Goal: Contribute content: Contribute content

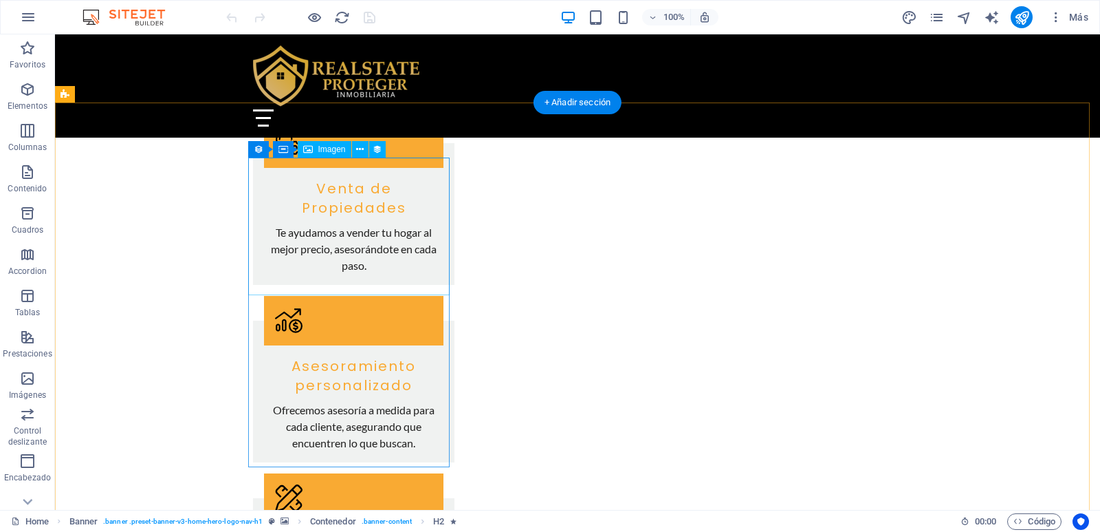
scroll to position [1650, 0]
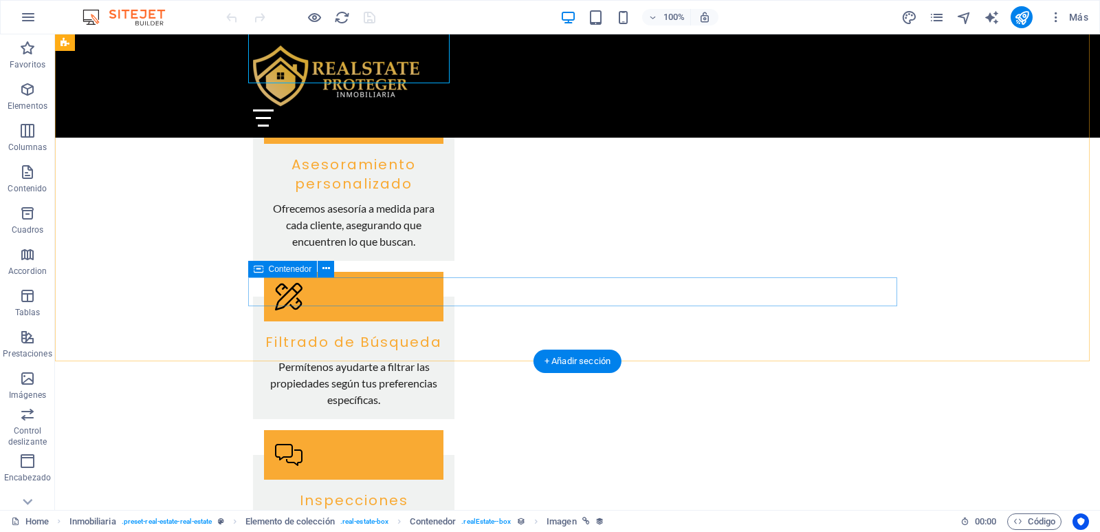
scroll to position [1994, 0]
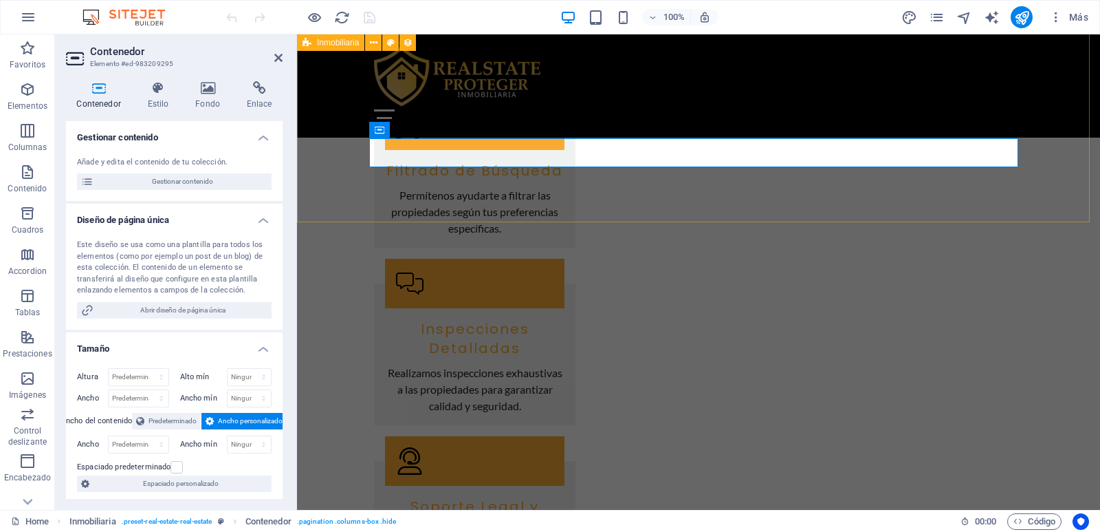
select select "68d8001a2f1c9850b806ab94"
select select "createdAt_DESC"
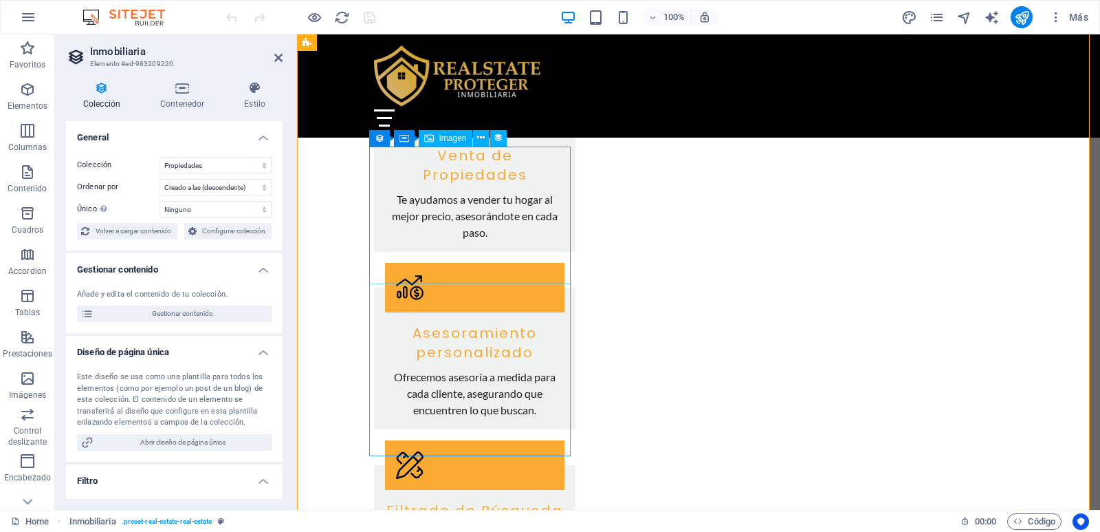
scroll to position [1650, 0]
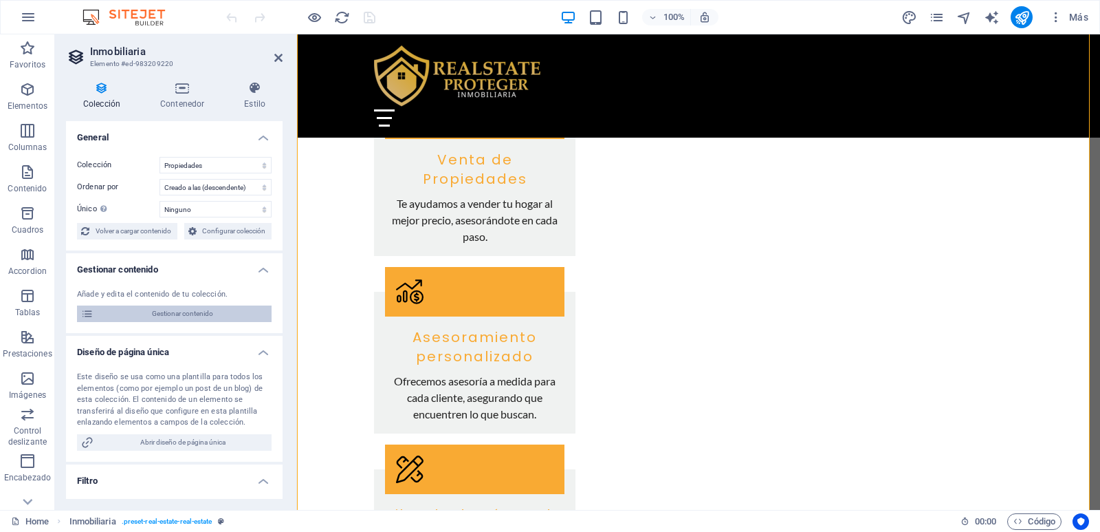
click at [171, 312] on span "Gestionar contenido" at bounding box center [183, 313] width 170 height 17
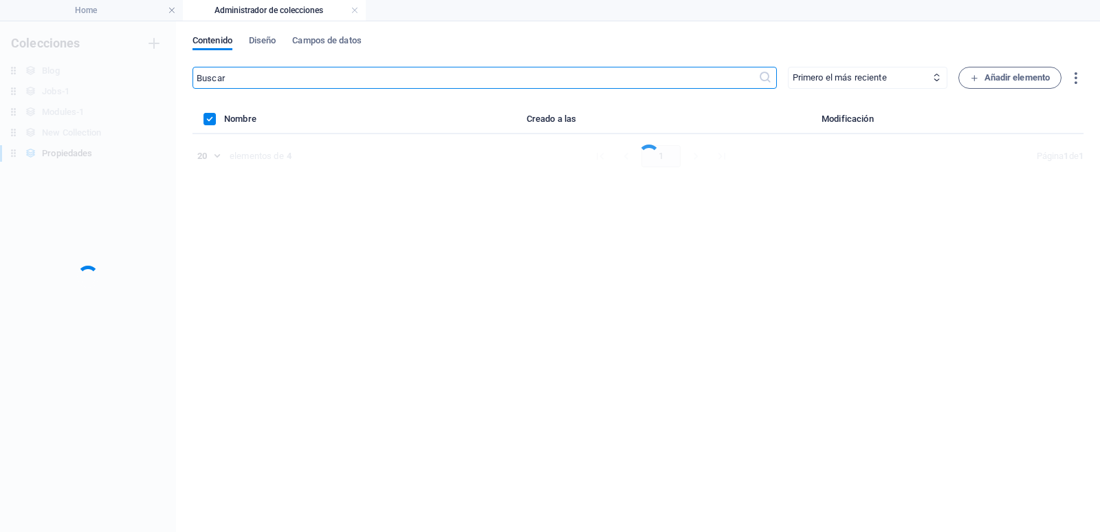
scroll to position [0, 0]
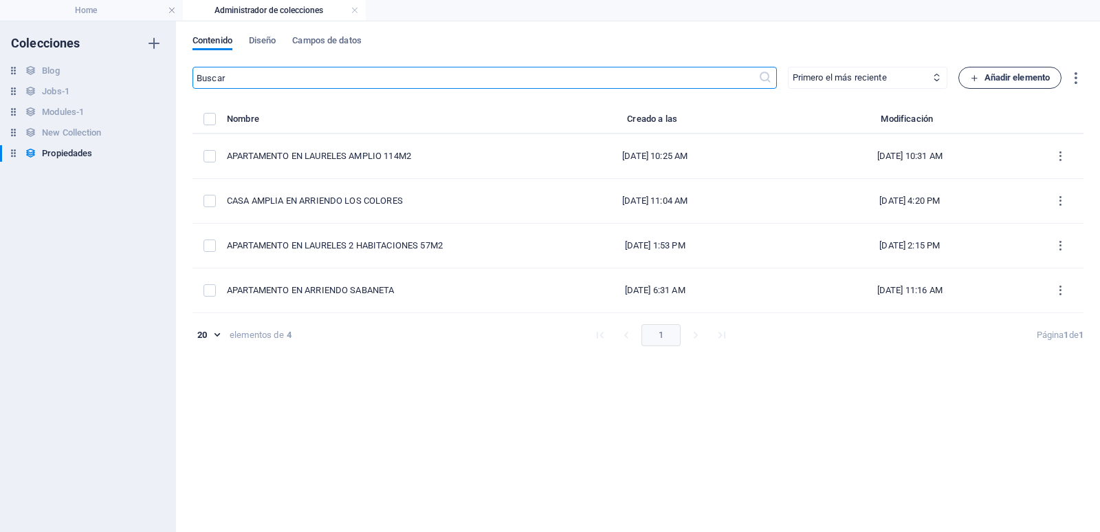
click at [993, 71] on span "Añadir elemento" at bounding box center [1010, 77] width 80 height 17
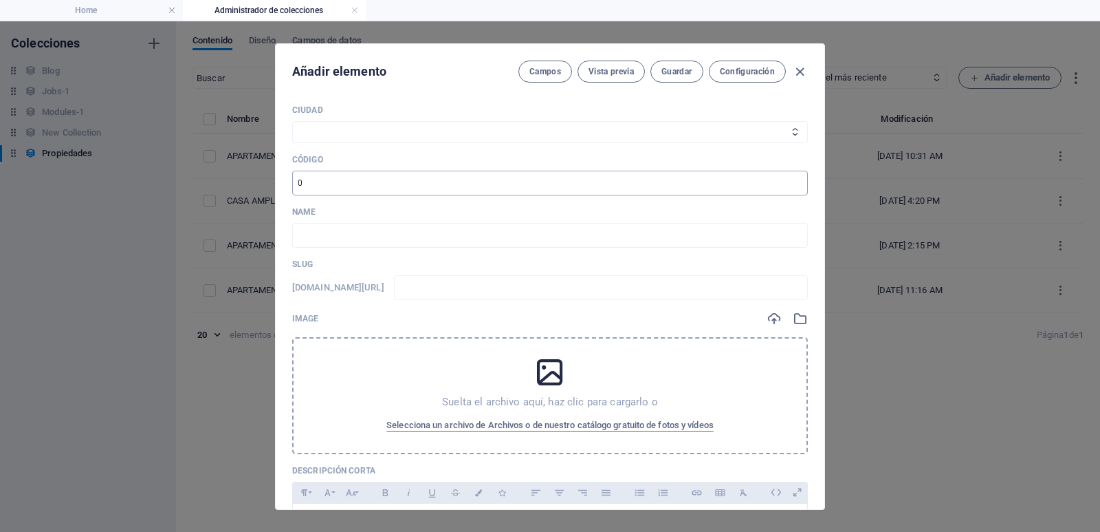
click at [377, 187] on input "number" at bounding box center [550, 183] width 516 height 25
type input "92702"
click at [346, 132] on select "Medellín Envigado Sabaneta Itagüí Bello [PERSON_NAME] La Estrella" at bounding box center [550, 132] width 516 height 22
select select "[GEOGRAPHIC_DATA]"
click at [292, 121] on select "Medellín Envigado Sabaneta Itagüí Bello [PERSON_NAME] La Estrella" at bounding box center [550, 132] width 516 height 22
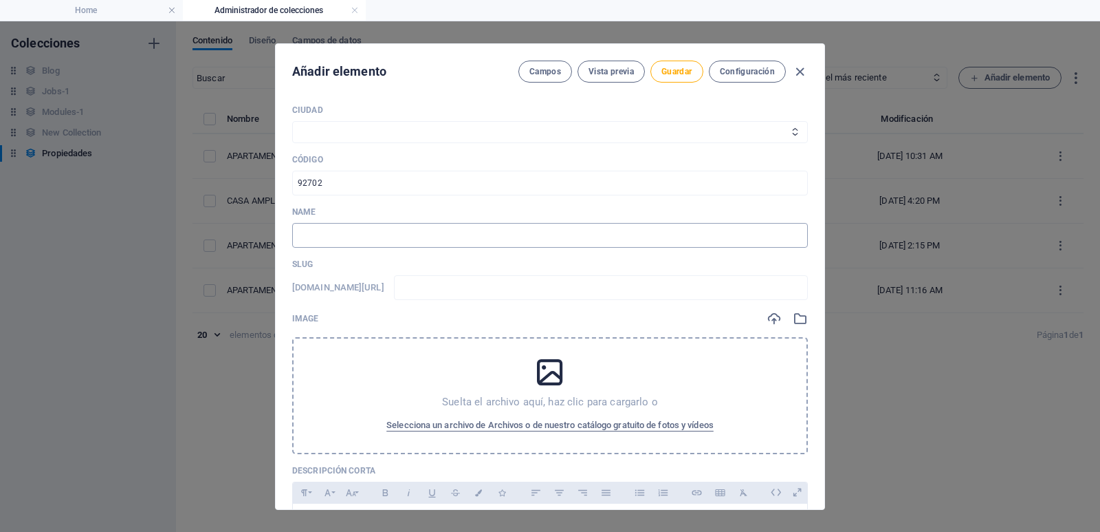
click at [342, 233] on input "text" at bounding box center [550, 235] width 516 height 25
click at [450, 287] on input "text" at bounding box center [601, 287] width 414 height 25
type input "9"
type input "92"
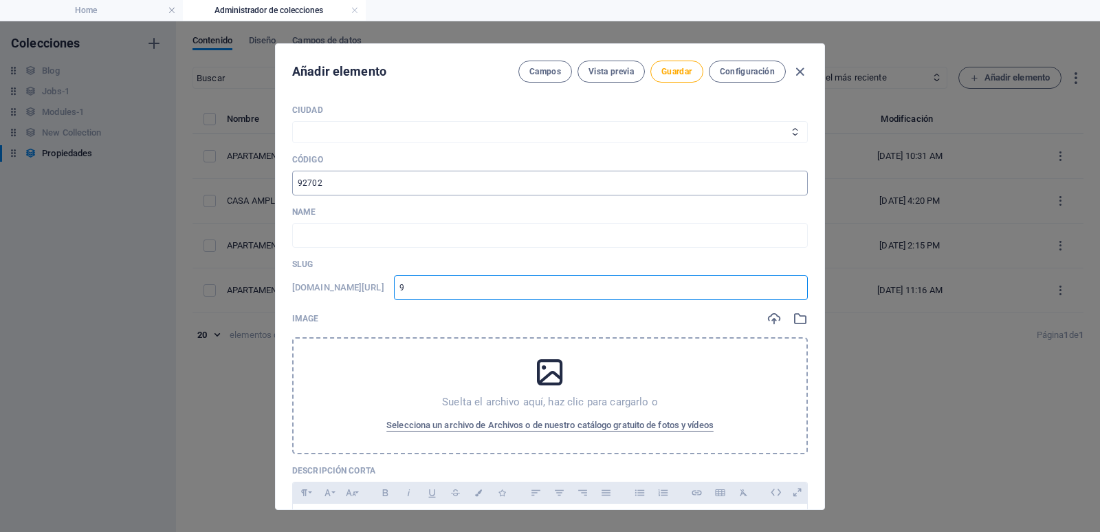
type input "92"
type input "927"
type input "9270"
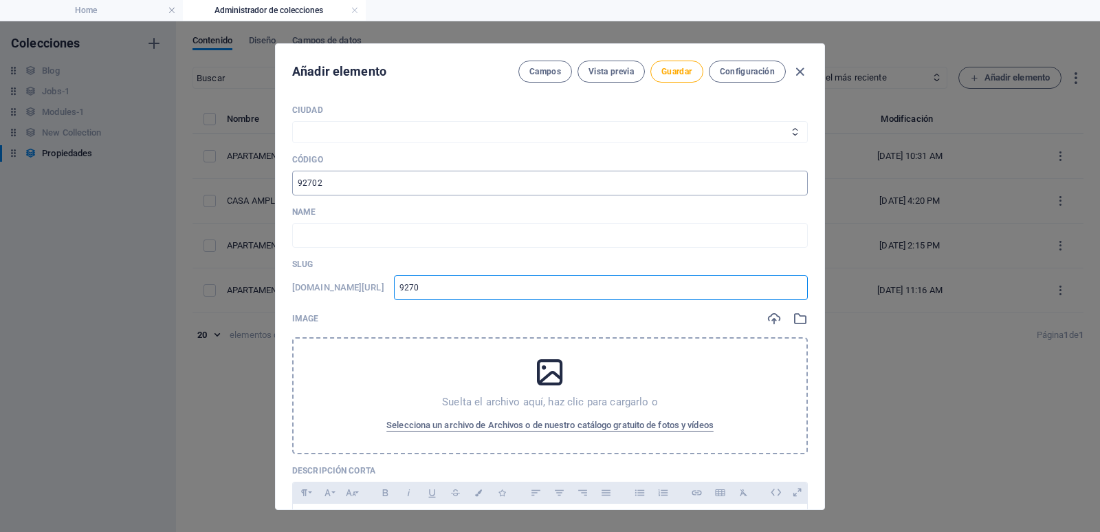
type input "92702"
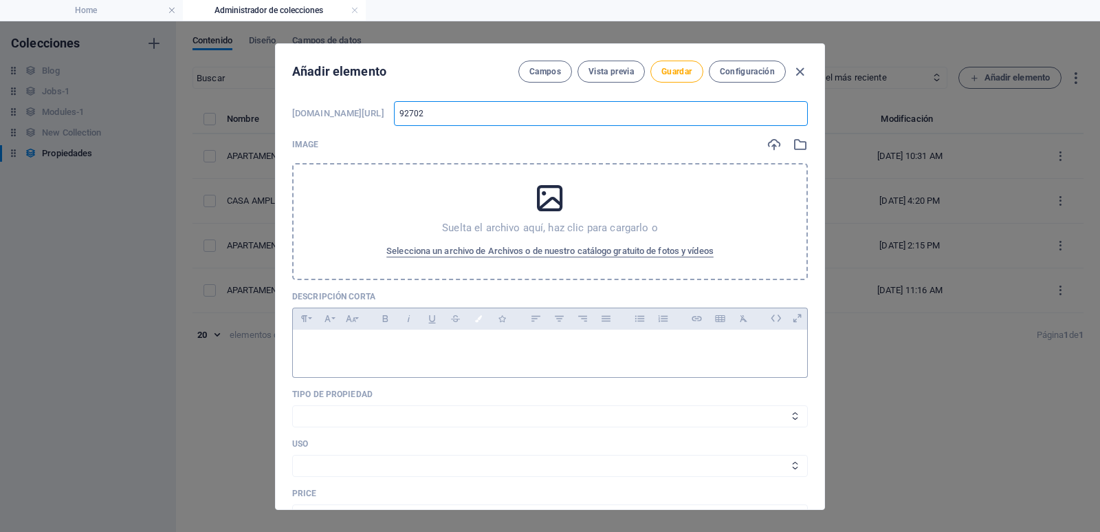
scroll to position [275, 0]
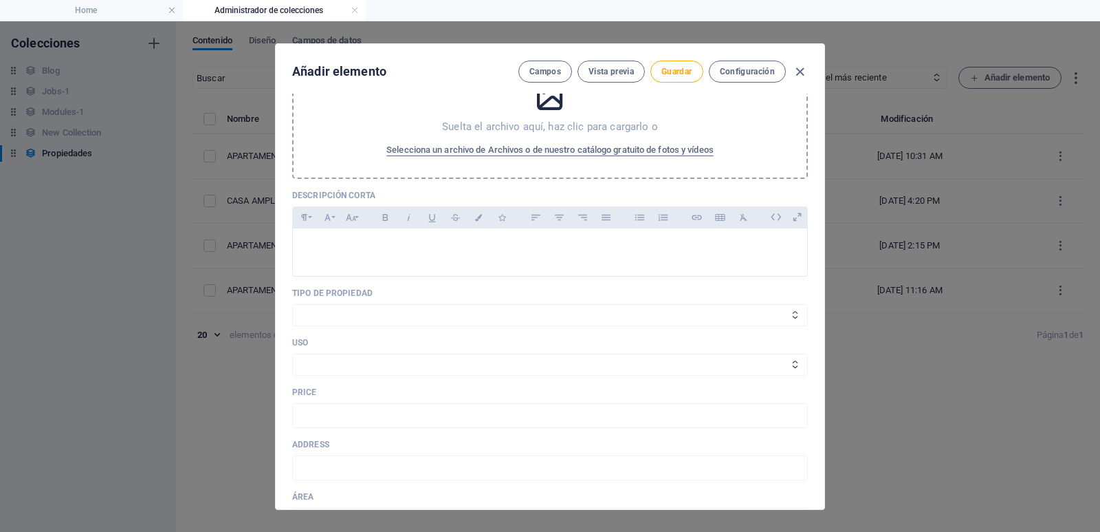
type input "92702"
click at [358, 317] on select "Casa Apartamento Oficina Local Finca Lote" at bounding box center [550, 315] width 516 height 22
select select "Apartamento"
click at [292, 304] on select "Casa Apartamento Oficina Local Finca Lote" at bounding box center [550, 315] width 516 height 22
click at [344, 359] on select "Arriendo Venta" at bounding box center [550, 364] width 516 height 22
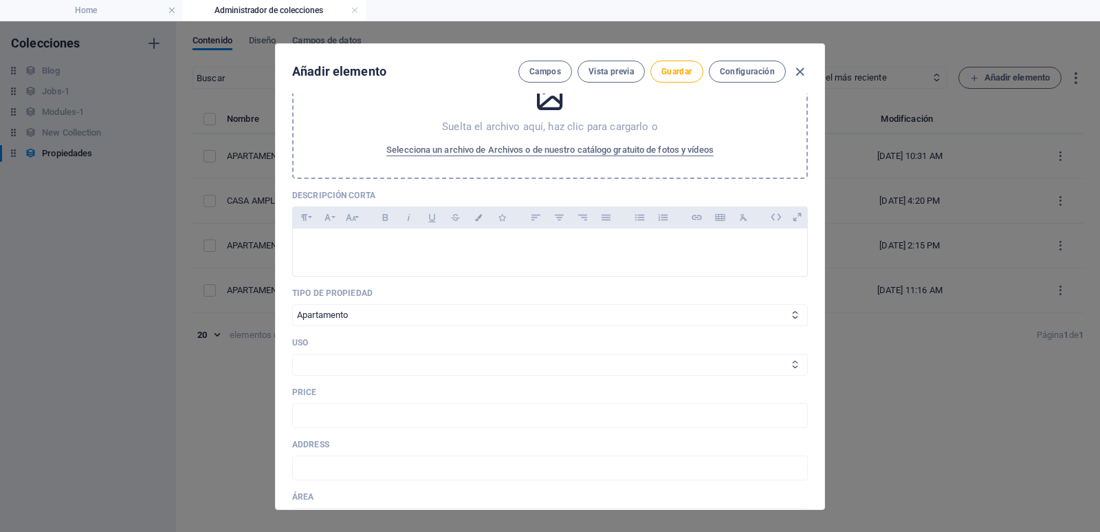
select select "Arriendo"
click at [292, 353] on select "Arriendo Venta" at bounding box center [550, 364] width 516 height 22
click at [325, 411] on input "text" at bounding box center [550, 415] width 516 height 25
type input "2.700.000"
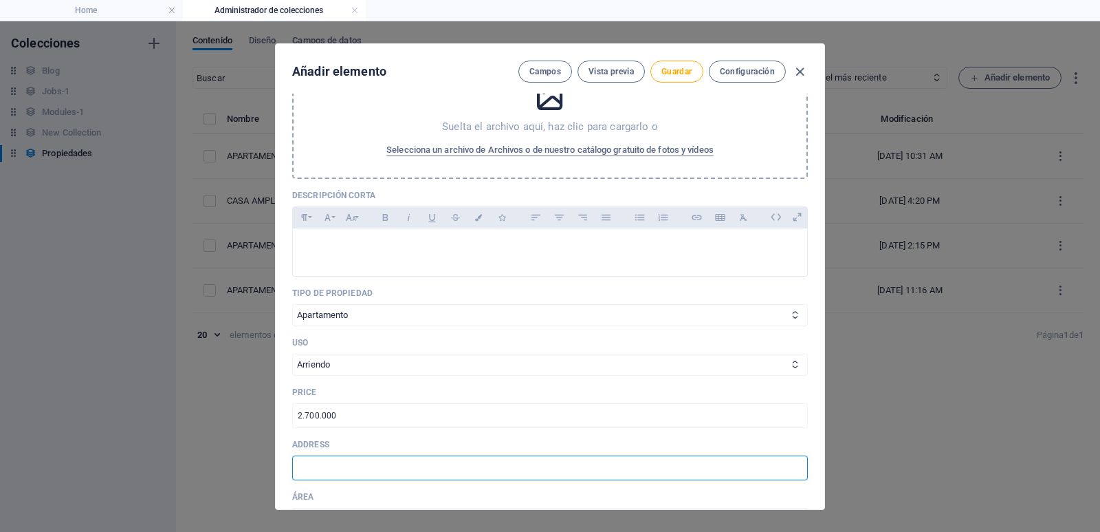
click at [328, 466] on input "text" at bounding box center [550, 467] width 516 height 25
type input "b"
type input "V"
click at [309, 466] on input "[PERSON_NAME]" at bounding box center [550, 467] width 516 height 25
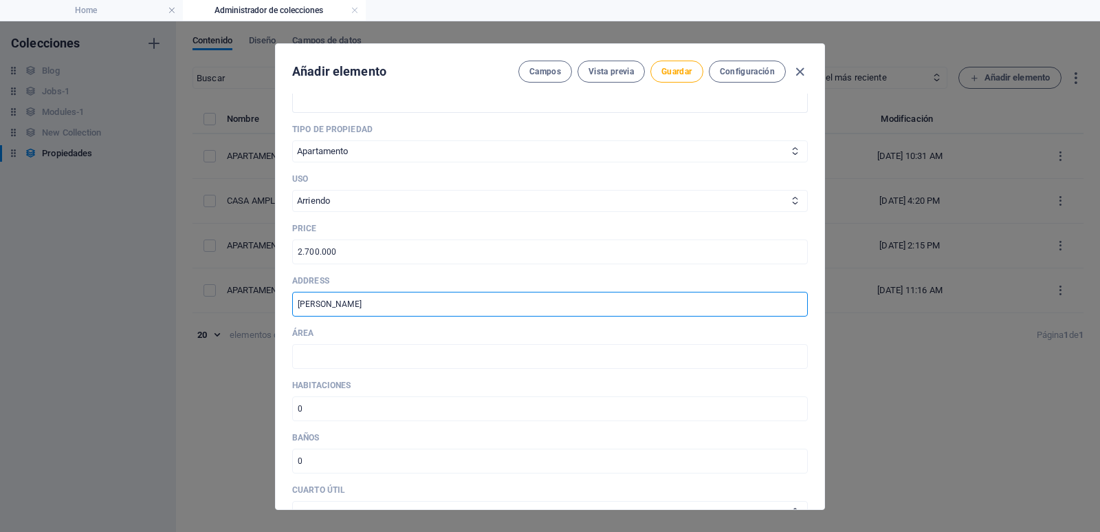
scroll to position [550, 0]
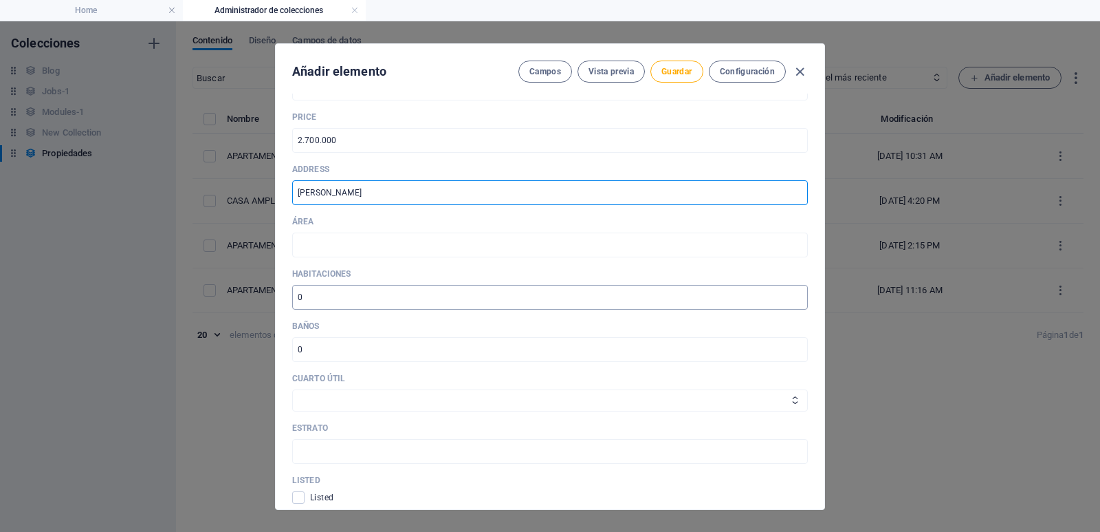
type input "[PERSON_NAME]"
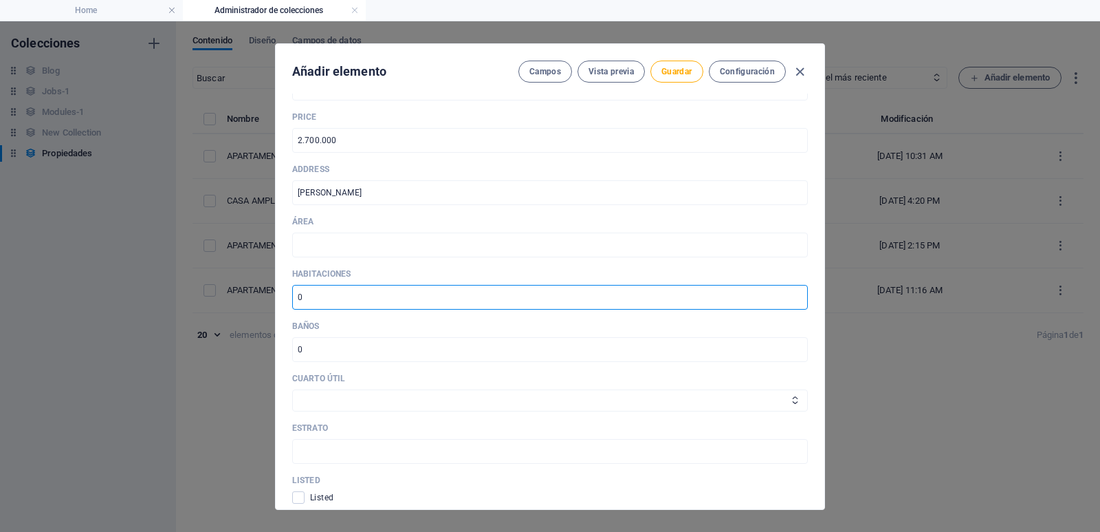
click at [342, 301] on input "number" at bounding box center [550, 297] width 516 height 25
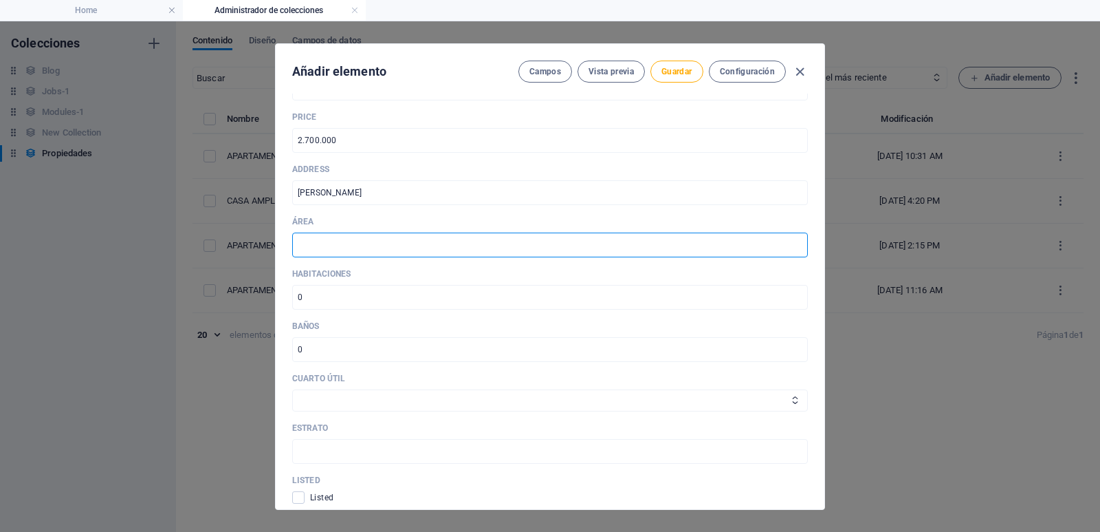
click at [329, 254] on input "text" at bounding box center [550, 244] width 516 height 25
type input "85"
click at [323, 297] on input "number" at bounding box center [550, 297] width 516 height 25
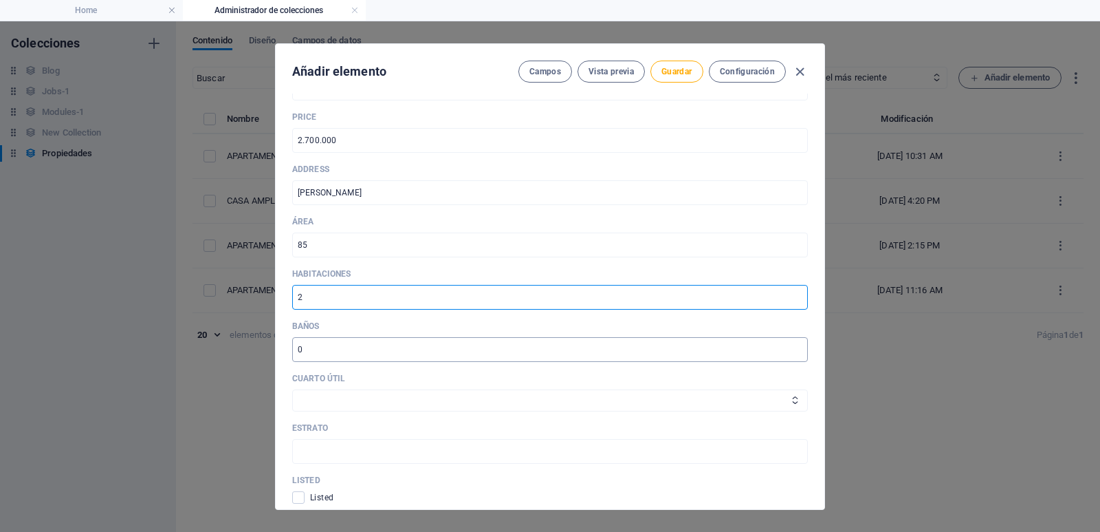
type input "2"
drag, startPoint x: 293, startPoint y: 351, endPoint x: 232, endPoint y: 349, distance: 60.5
click at [232, 351] on div "Añadir elemento Campos Vista previa Guardar Configuración [GEOGRAPHIC_DATA] Env…" at bounding box center [550, 276] width 1100 height 510
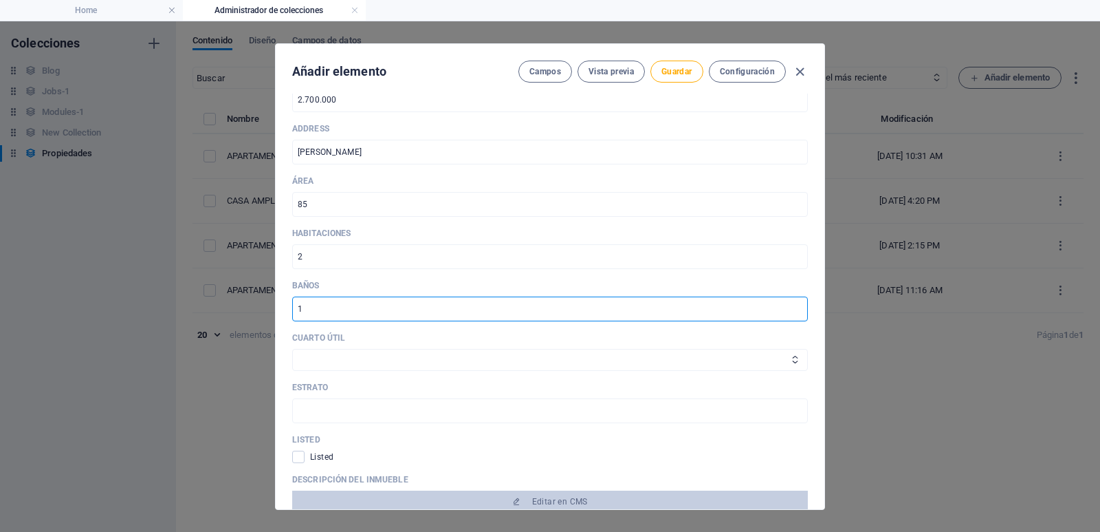
scroll to position [619, 0]
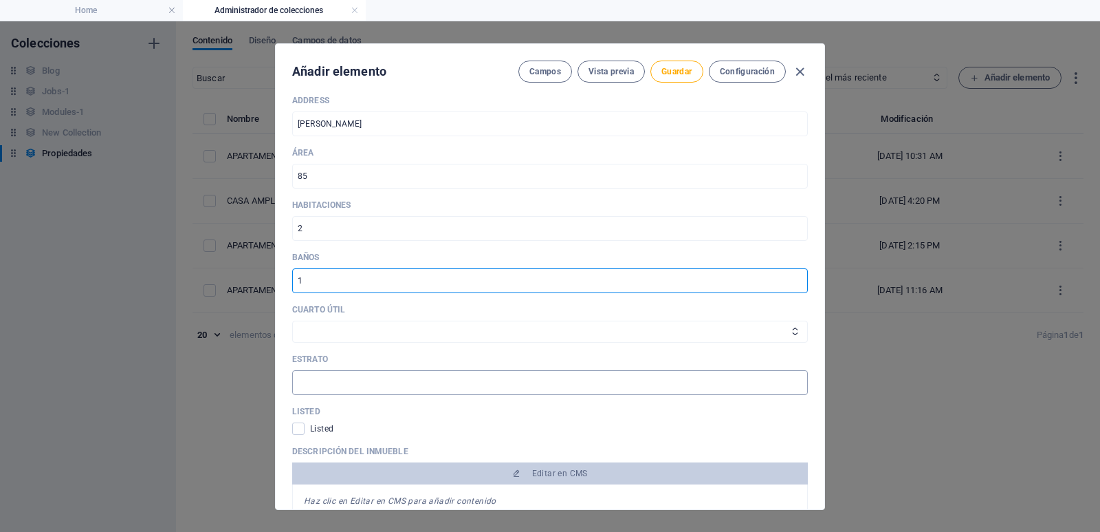
type input "1"
click at [342, 386] on input "text" at bounding box center [550, 382] width 516 height 25
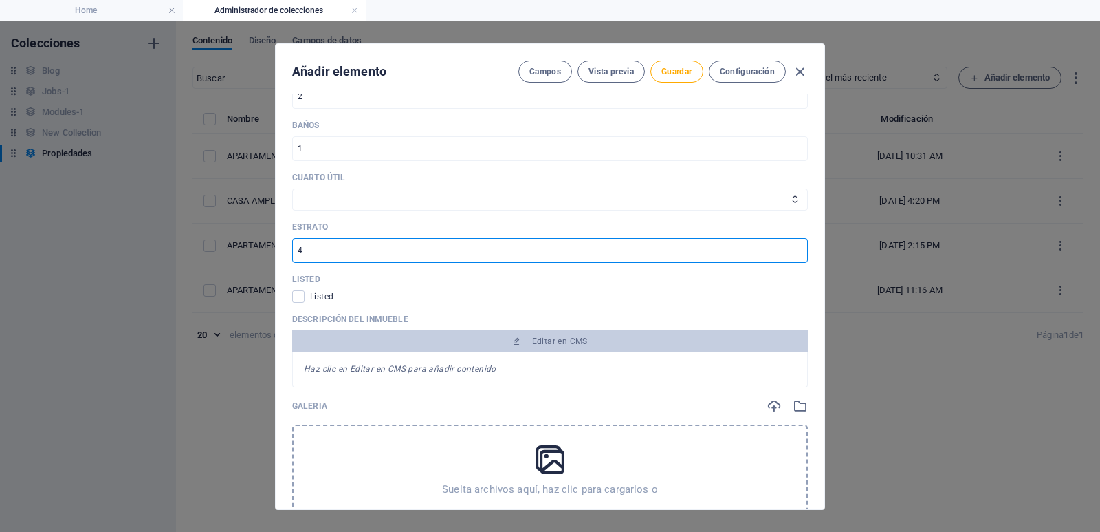
scroll to position [756, 0]
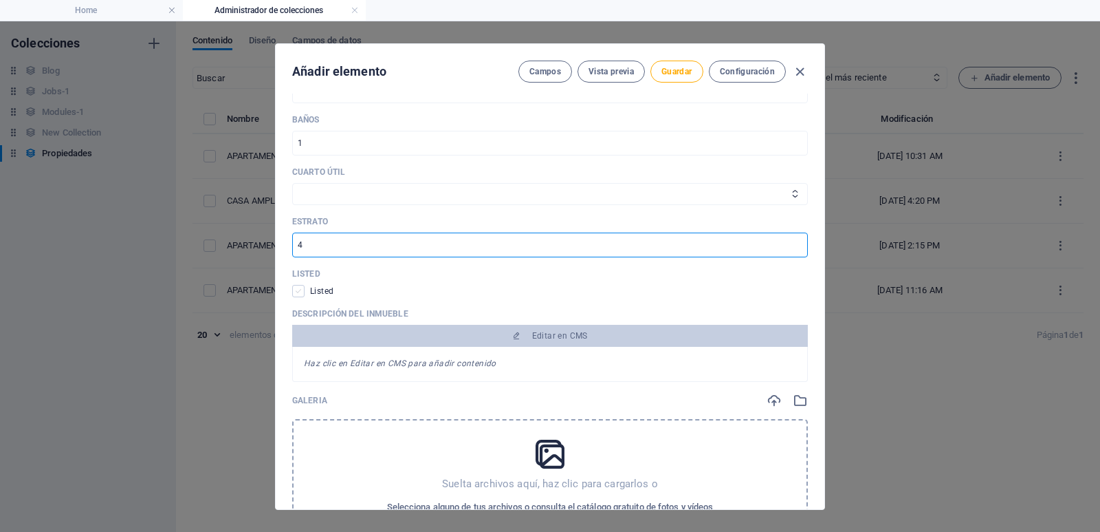
type input "4"
click at [297, 292] on span at bounding box center [298, 291] width 12 height 12
click at [297, 292] on input "checkbox" at bounding box center [301, 291] width 18 height 12
checkbox input "true"
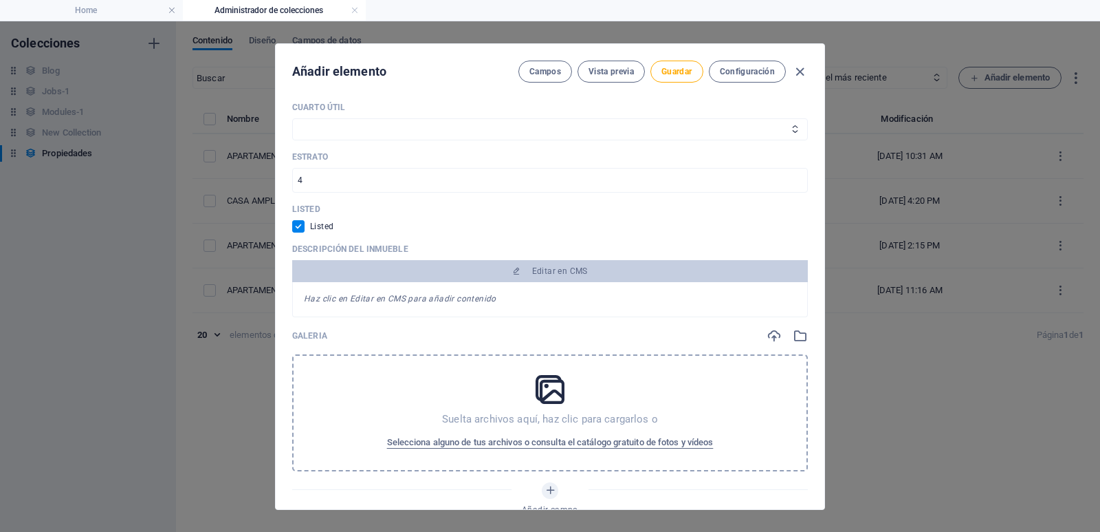
scroll to position [1031, 0]
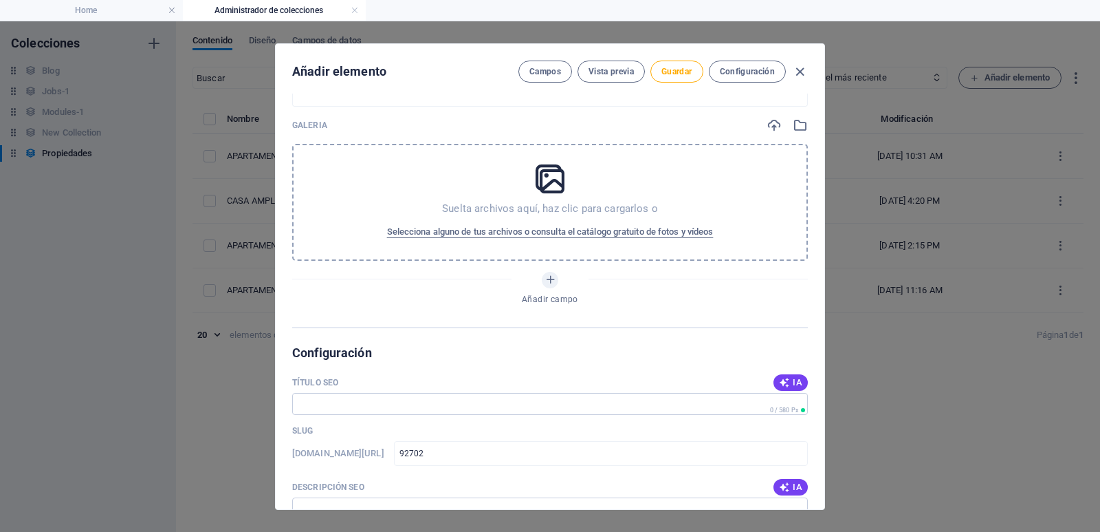
click at [537, 190] on icon at bounding box center [550, 179] width 34 height 34
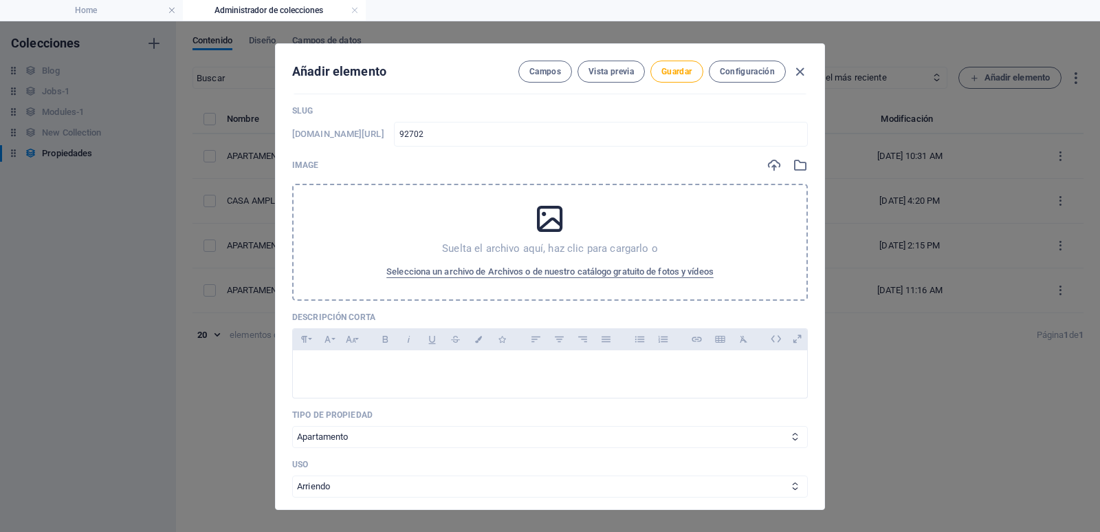
scroll to position [0, 0]
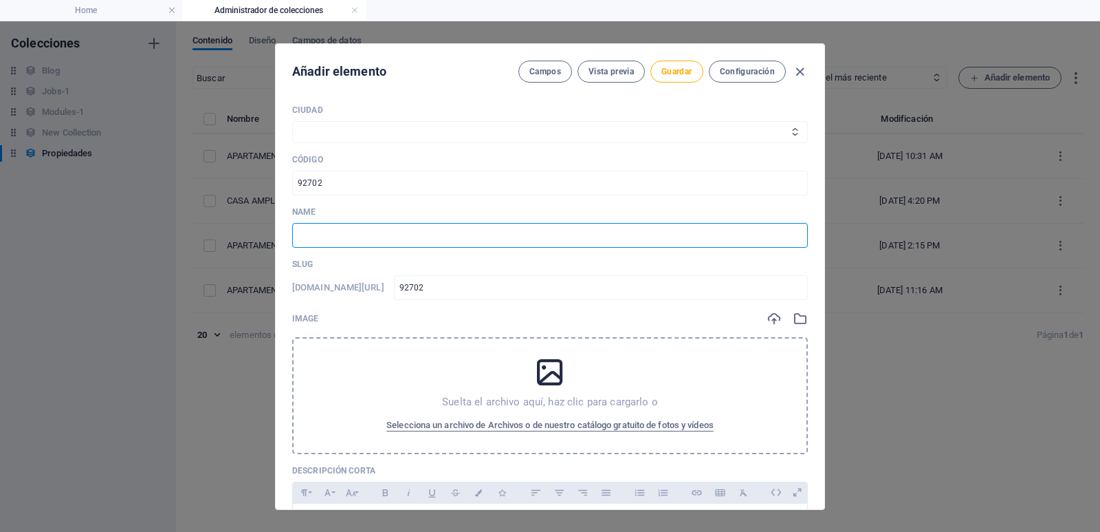
click at [317, 237] on input "text" at bounding box center [550, 235] width 516 height 25
type input "CASA EN [PERSON_NAME] 2 HABITACIONES 85M2"
click at [496, 385] on div "Suelta el archivo aquí, haz clic para cargarlo o Selecciona un archivo de Archi…" at bounding box center [550, 395] width 516 height 117
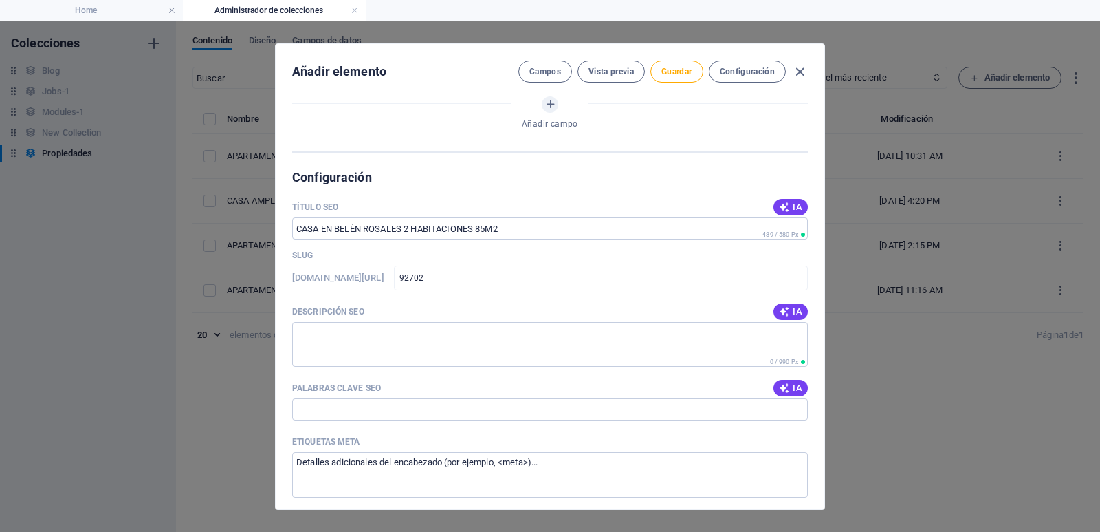
scroll to position [1513, 0]
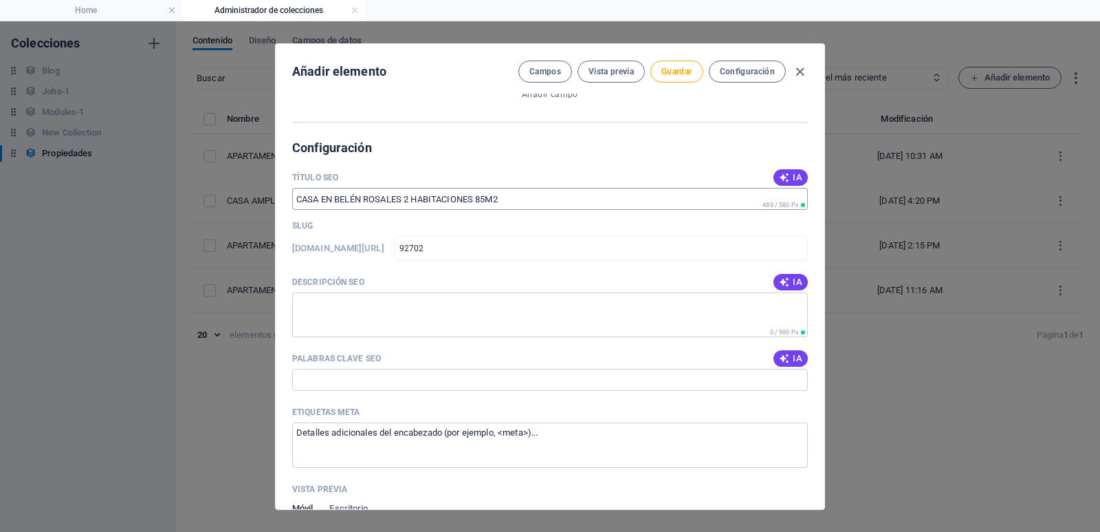
click at [296, 200] on input "Título SEO" at bounding box center [550, 199] width 516 height 22
paste input "Apartamento en Arriendo en [PERSON_NAME] | 85m² – $2.700.000"
type input "Apartamento en Arriendo en [PERSON_NAME] | 85m² – $2.700.000"
click at [354, 313] on textarea "Descripción SEO" at bounding box center [550, 314] width 516 height 45
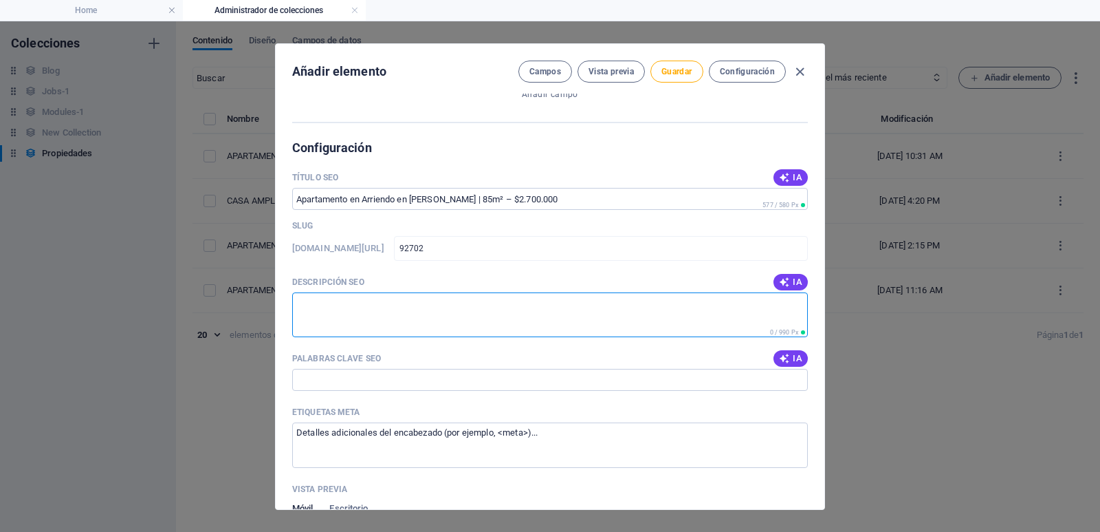
click at [404, 310] on textarea "Descripción SEO" at bounding box center [550, 314] width 516 height 45
paste textarea "Arrienda apartamento en [PERSON_NAME], 85m², 2 habitaciones, estudio, garaje y …"
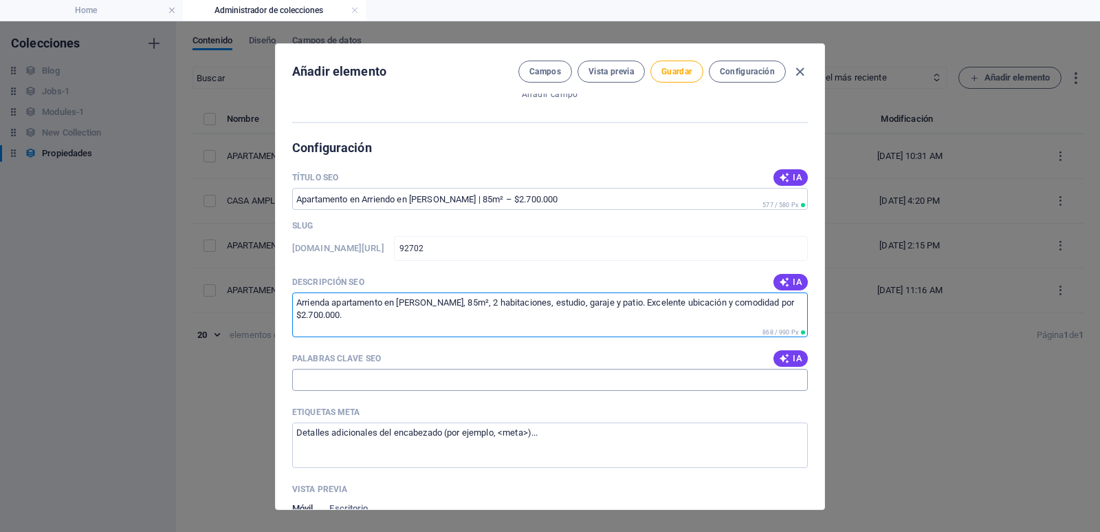
type textarea "Arrienda apartamento en [PERSON_NAME], 85m², 2 habitaciones, estudio, garaje y …"
click at [377, 383] on input "Palabras clave SEO" at bounding box center [550, 380] width 516 height 22
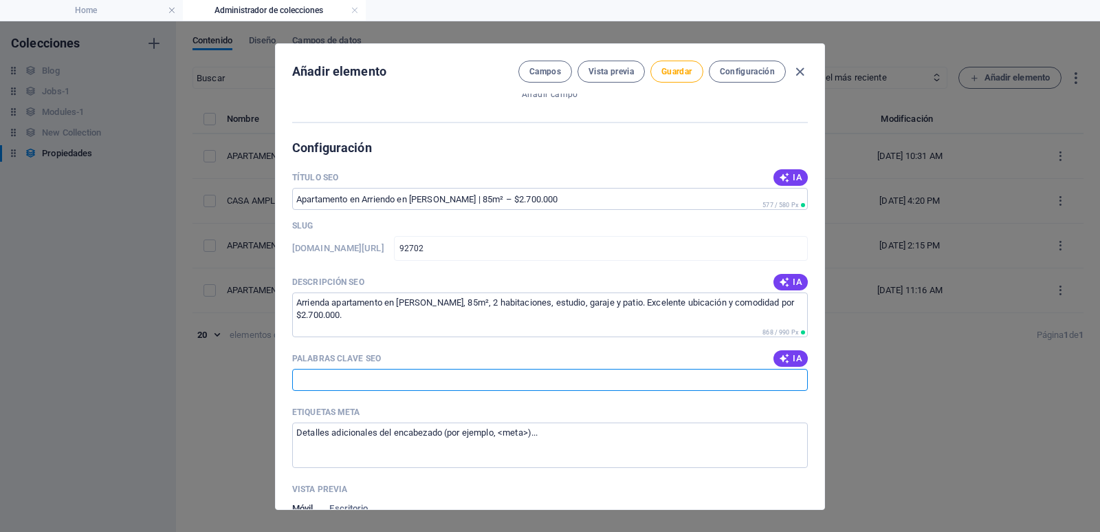
click at [413, 384] on input "Palabras clave SEO" at bounding box center [550, 380] width 516 height 22
paste input "apartamento en arriendo [PERSON_NAME] apartamento arriendo [GEOGRAPHIC_DATA] ar…"
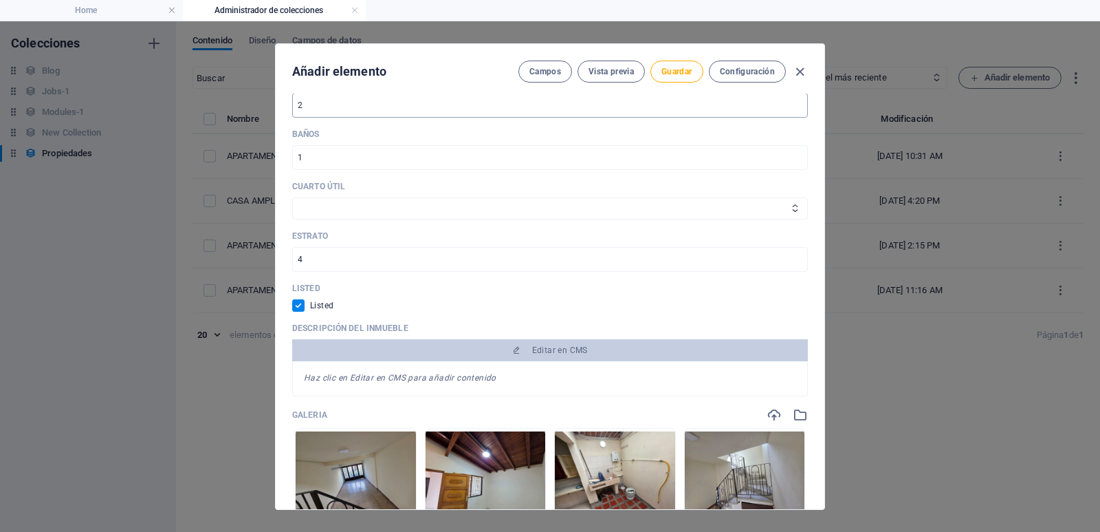
scroll to position [894, 0]
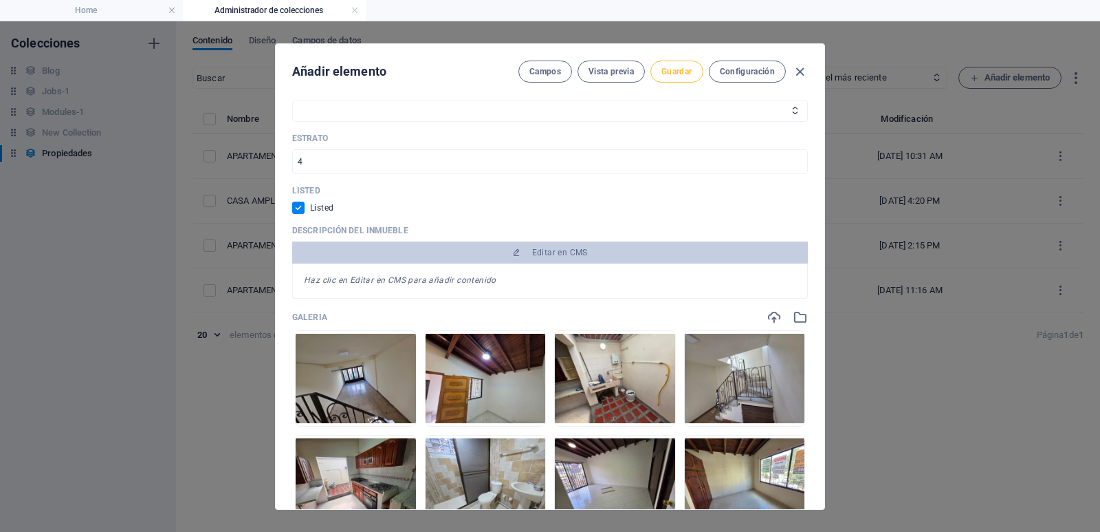
type input "apartamento en arriendo [PERSON_NAME] apartamento arriendo [GEOGRAPHIC_DATA] ar…"
click at [655, 72] on button "Guardar" at bounding box center [677, 72] width 52 height 22
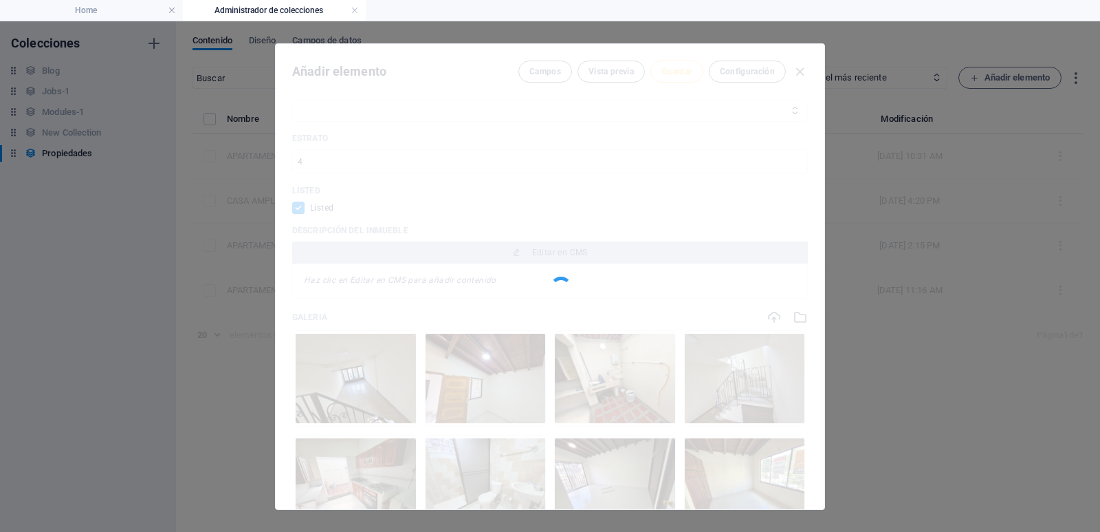
type input "92702"
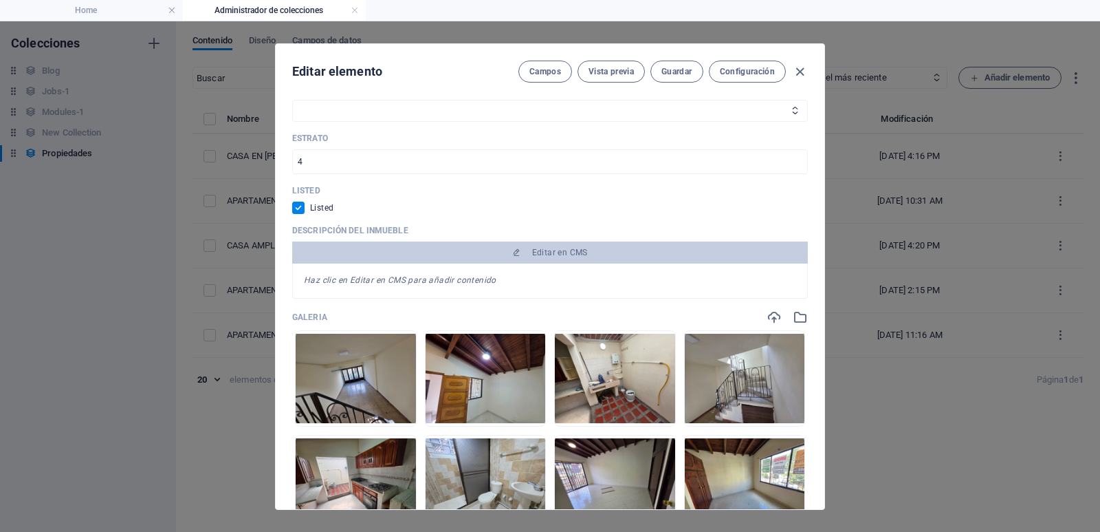
click at [567, 243] on button "Editar en CMS" at bounding box center [550, 252] width 516 height 22
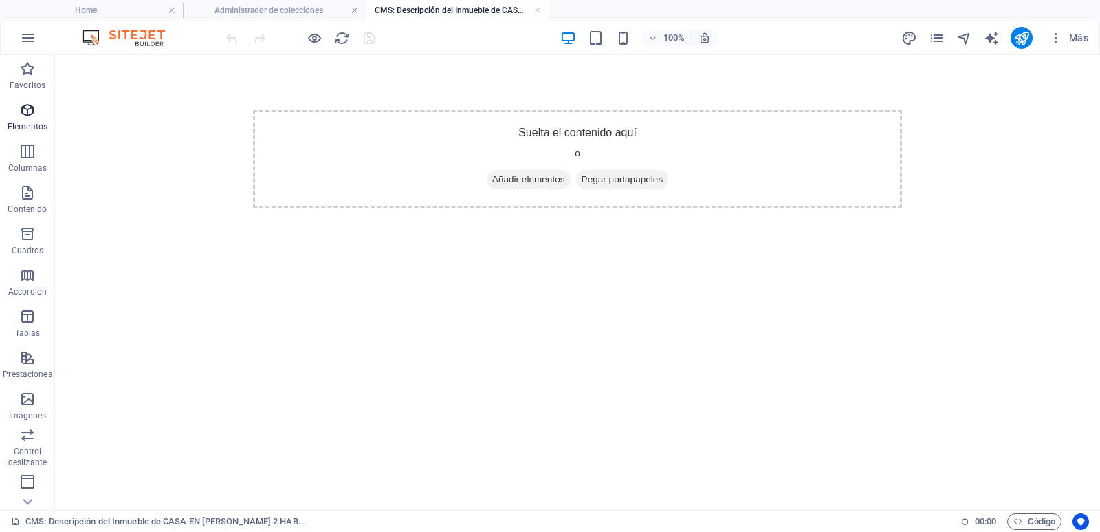
click at [30, 114] on icon "button" at bounding box center [27, 110] width 17 height 17
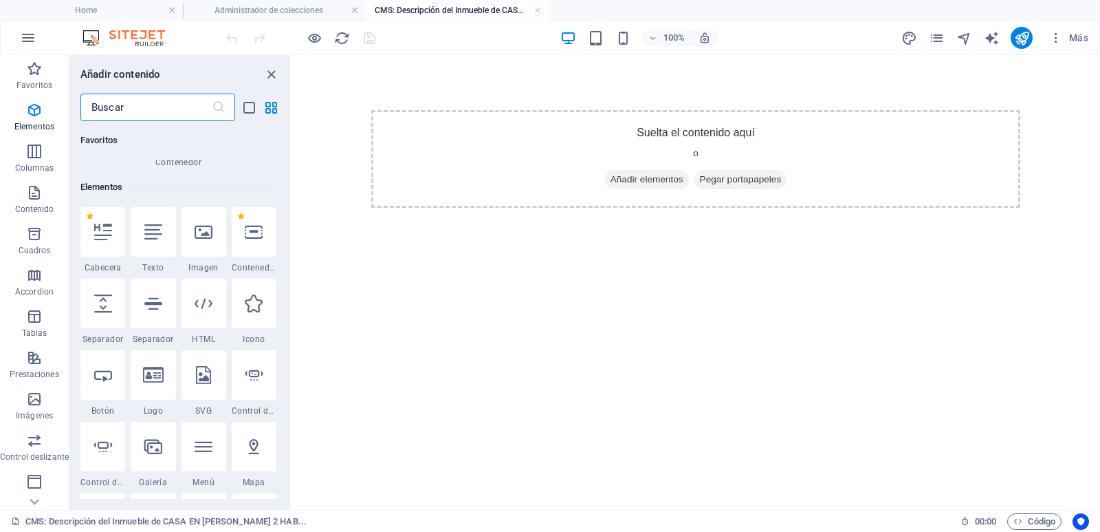
scroll to position [190, 0]
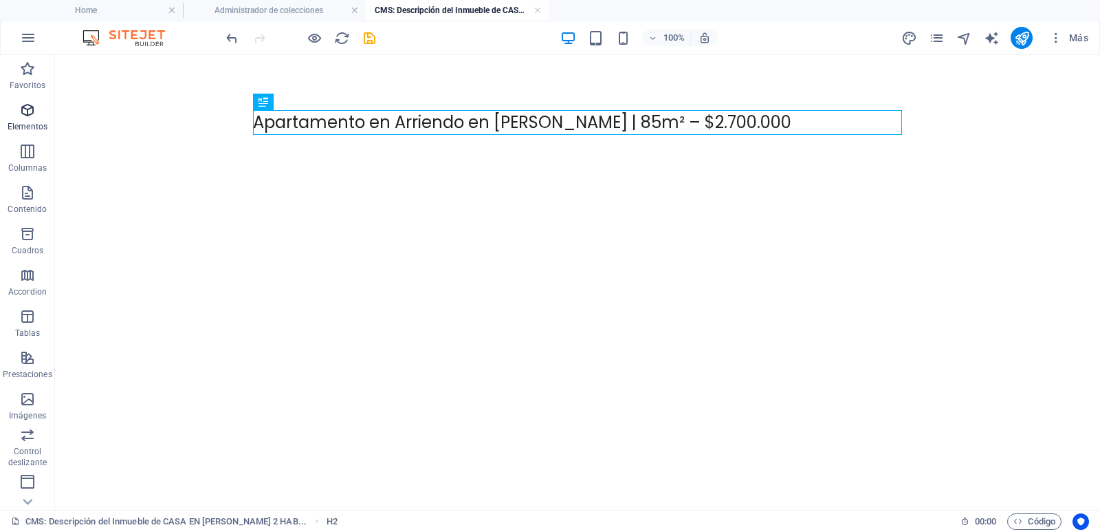
click at [25, 122] on p "Elementos" at bounding box center [28, 126] width 40 height 11
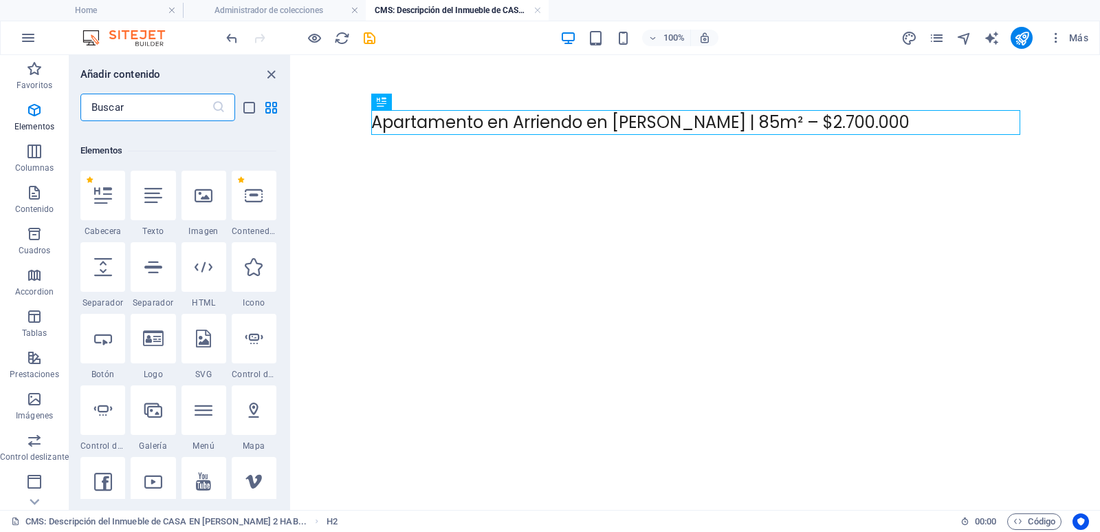
scroll to position [259, 0]
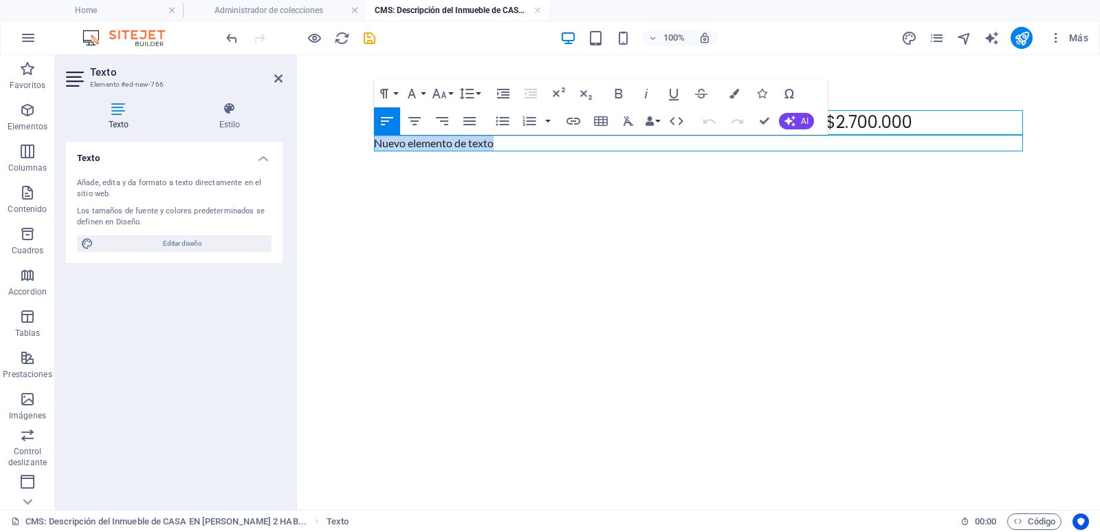
click at [463, 142] on p "Nuevo elemento de texto" at bounding box center [698, 143] width 649 height 17
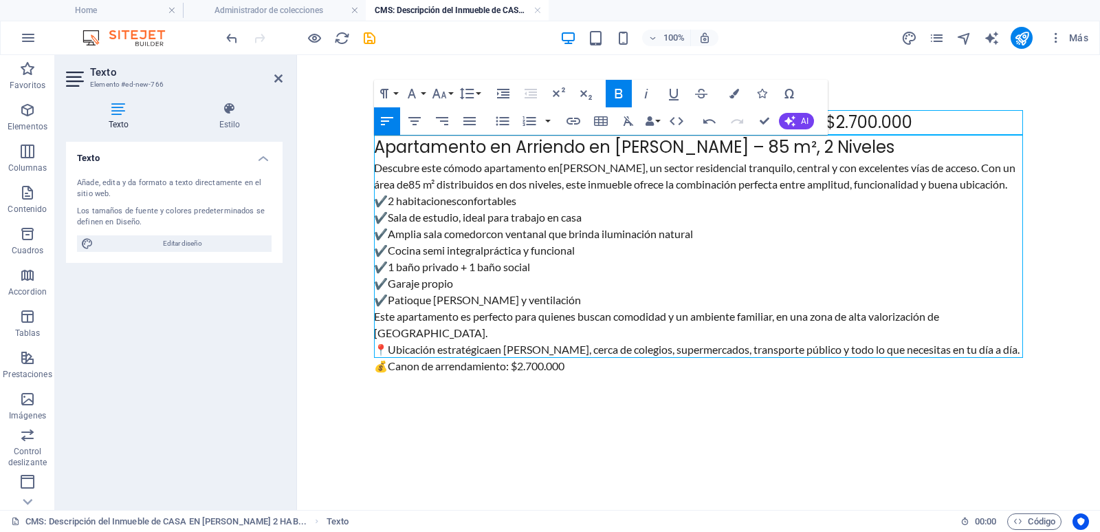
click at [1021, 182] on p "Descubre este cómodo apartamento en [PERSON_NAME] , un sector residencial tranq…" at bounding box center [698, 176] width 649 height 33
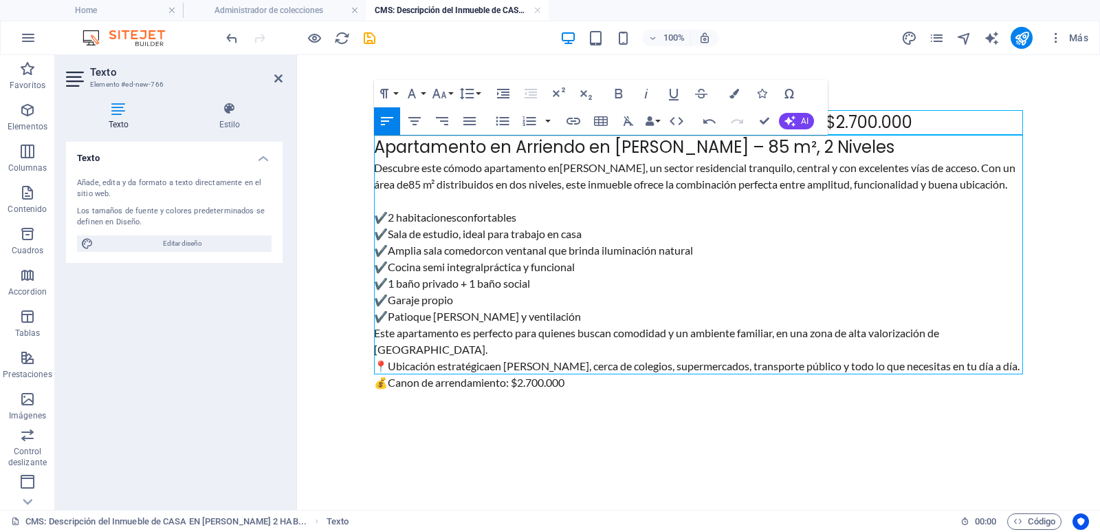
click at [615, 319] on p "✔️ 2 habitaciones confortables ✔️ Sala de estudio , ideal para trabajo en casa …" at bounding box center [698, 267] width 649 height 116
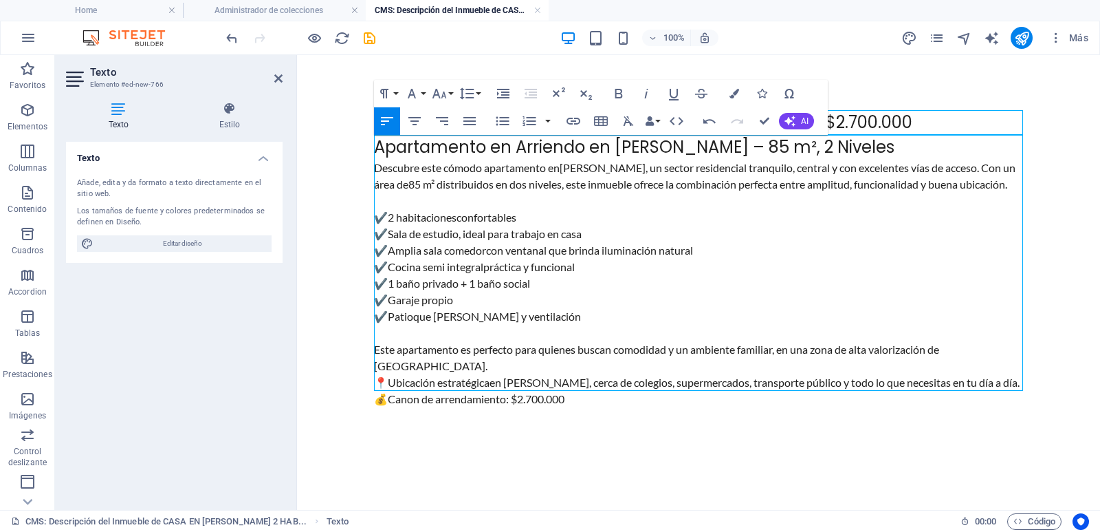
click at [1014, 374] on p "📍 Ubicación estratégica en [PERSON_NAME], cerca de colegios, supermercados, tra…" at bounding box center [698, 382] width 649 height 17
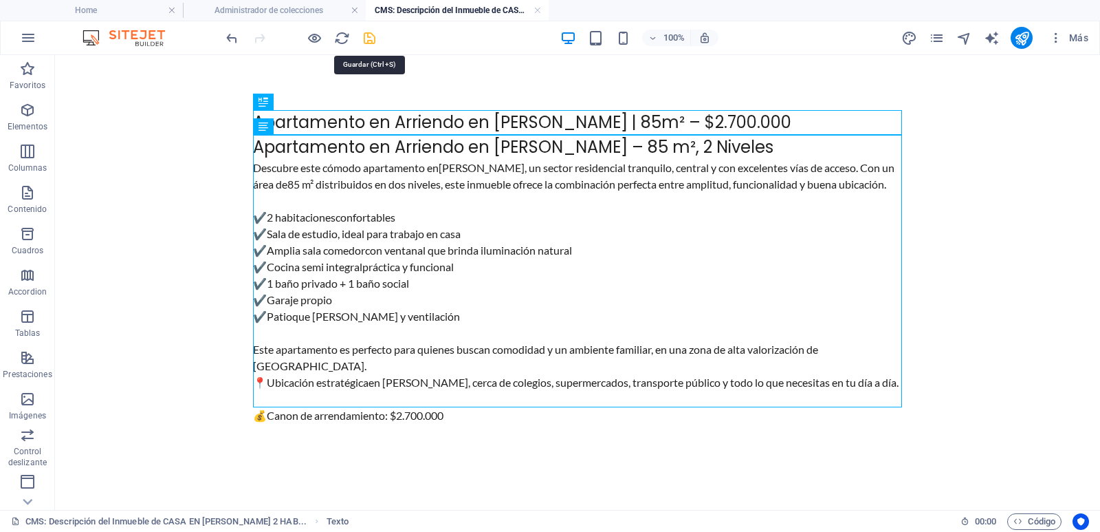
click at [374, 41] on icon "save" at bounding box center [370, 38] width 16 height 16
click at [533, 12] on h4 "CMS: Descripción del Inmueble de CASA EN [PERSON_NAME] 2 HAB..." at bounding box center [457, 10] width 183 height 15
click at [536, 10] on link at bounding box center [538, 10] width 8 height 13
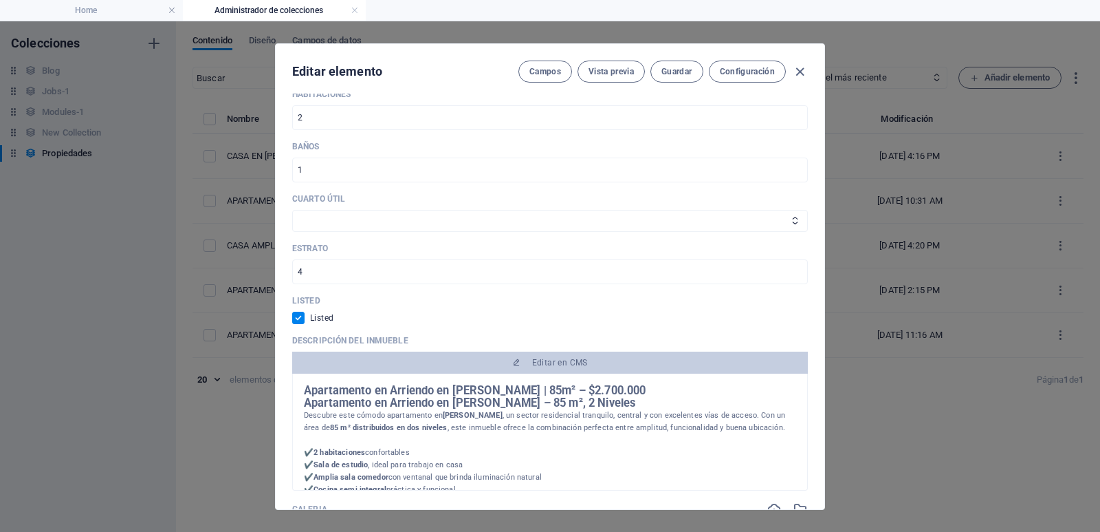
scroll to position [619, 0]
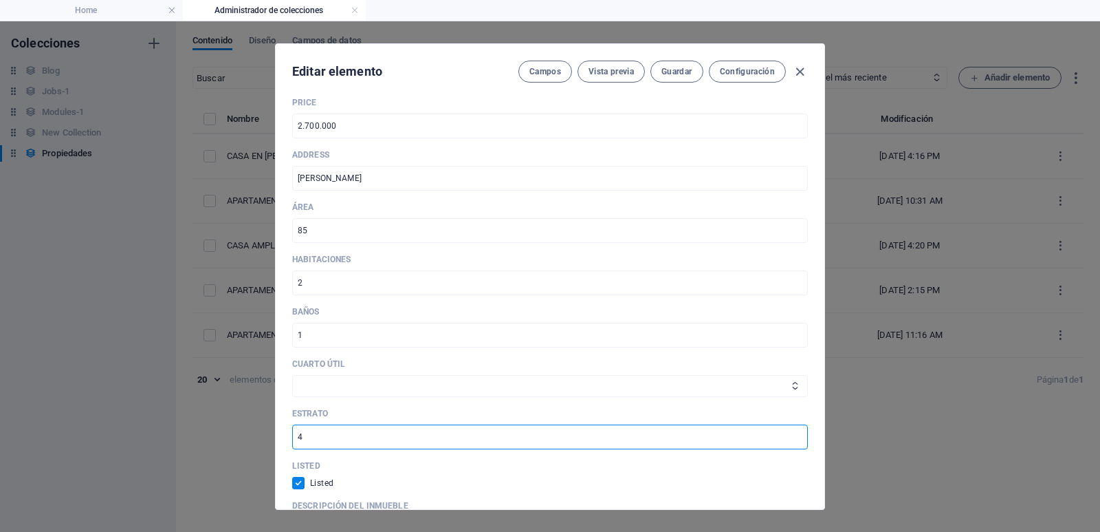
drag, startPoint x: 414, startPoint y: 439, endPoint x: 276, endPoint y: 441, distance: 137.6
click at [276, 441] on div "[GEOGRAPHIC_DATA] Envigado Sabaneta Itagüí Bello [PERSON_NAME] La Estrella CÓDI…" at bounding box center [550, 326] width 549 height 465
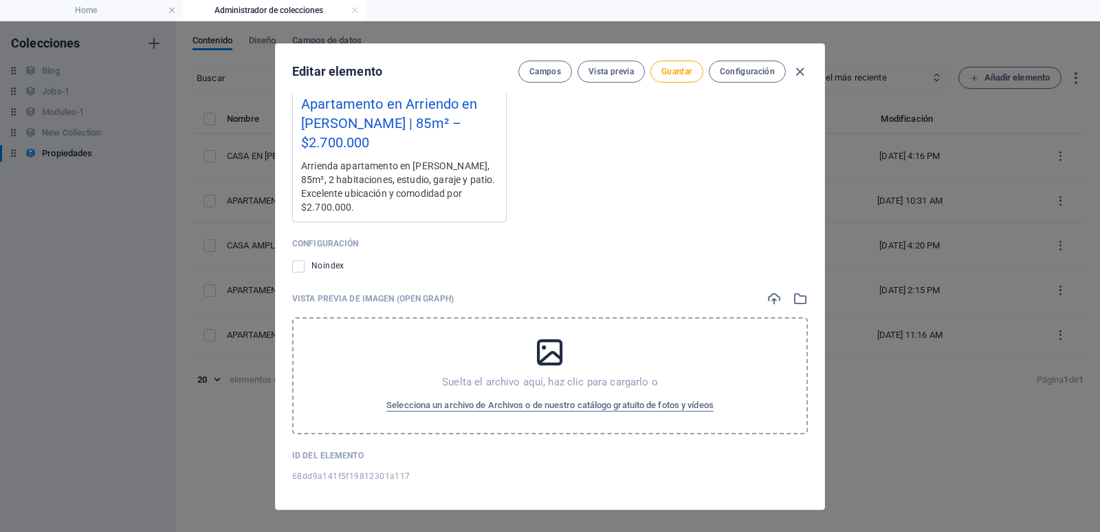
scroll to position [2076, 0]
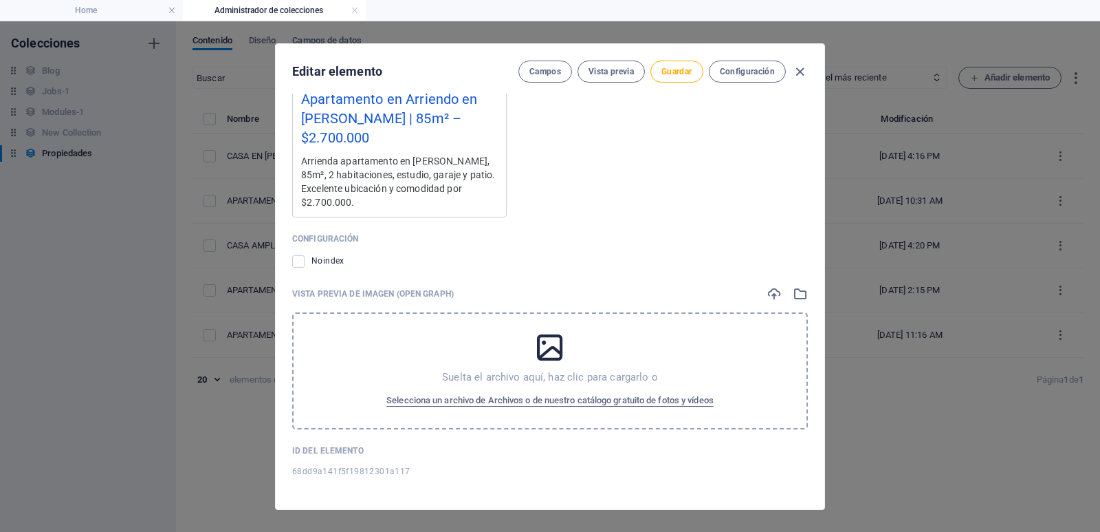
type input "5"
click at [547, 371] on p "Suelta el archivo aquí, haz clic para cargarlo o" at bounding box center [550, 377] width 216 height 14
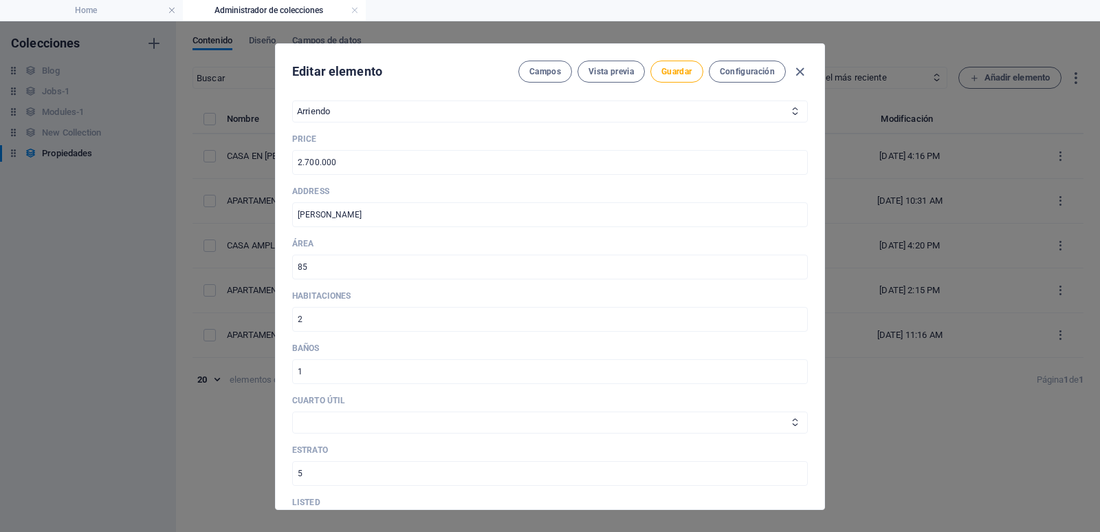
scroll to position [357, 0]
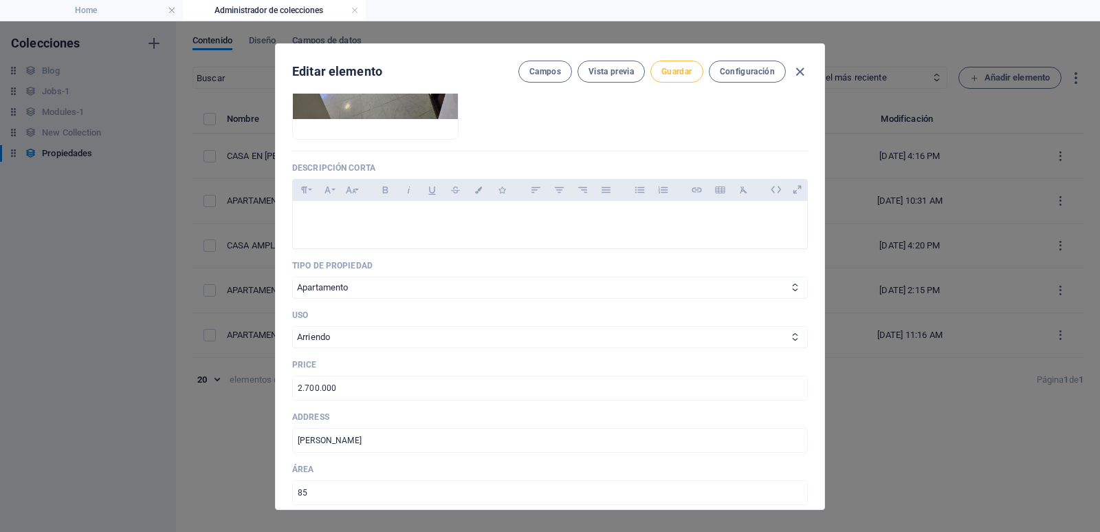
click at [672, 68] on span "Guardar" at bounding box center [677, 71] width 30 height 11
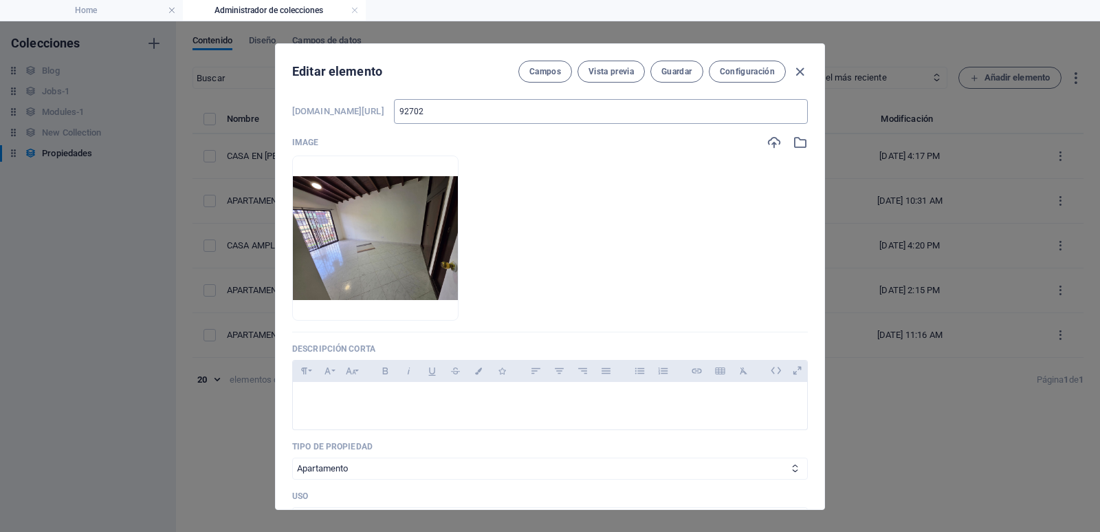
scroll to position [275, 0]
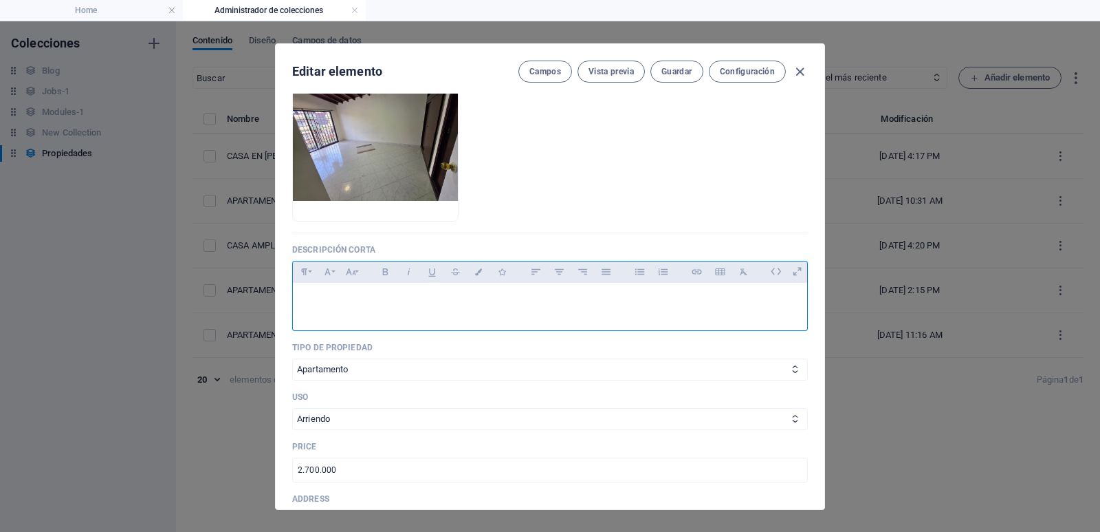
click at [452, 301] on p at bounding box center [550, 300] width 492 height 13
click at [481, 305] on p at bounding box center [550, 300] width 492 height 13
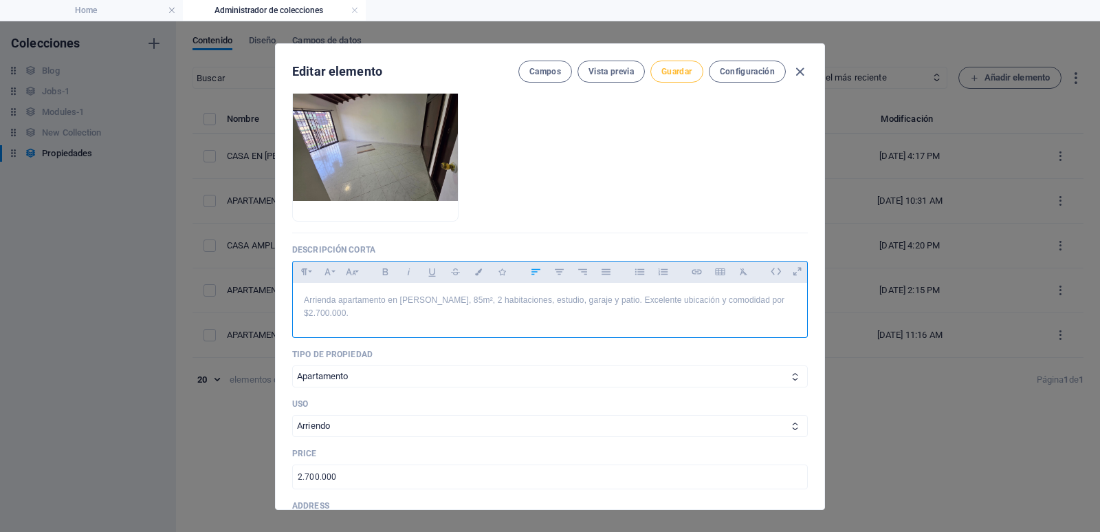
click at [688, 67] on span "Guardar" at bounding box center [677, 71] width 30 height 11
click at [794, 74] on icon "button" at bounding box center [800, 72] width 16 height 16
checkbox input "false"
type input "92702"
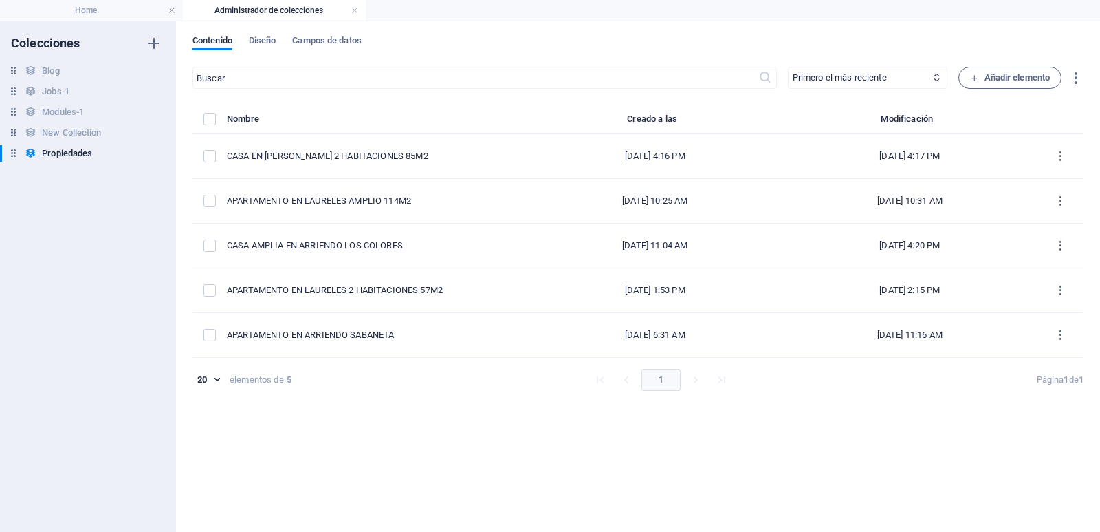
scroll to position [0, 0]
click at [82, 2] on li "Home" at bounding box center [91, 10] width 183 height 21
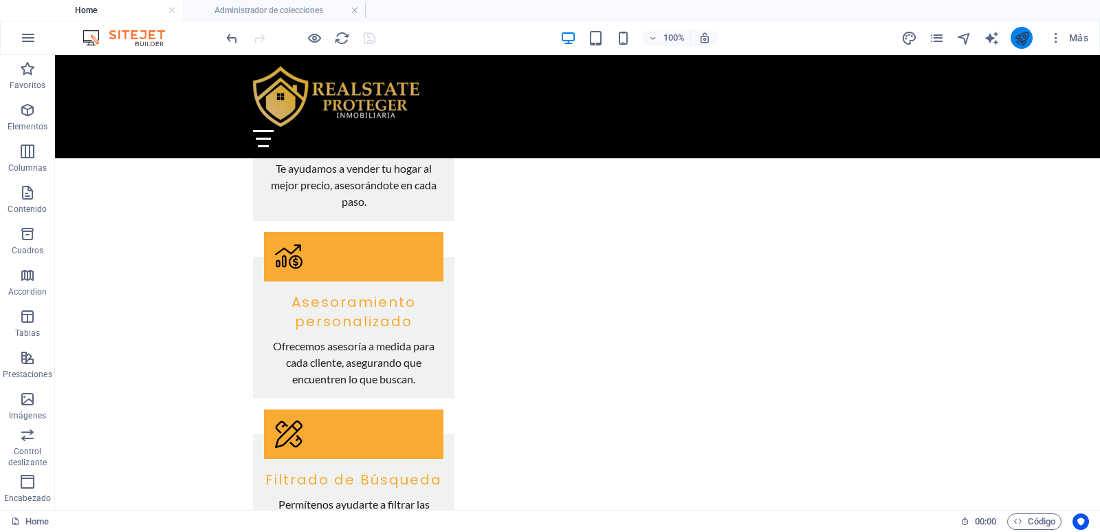
click at [1027, 41] on icon "publish" at bounding box center [1022, 38] width 16 height 16
